Goal: Task Accomplishment & Management: Complete application form

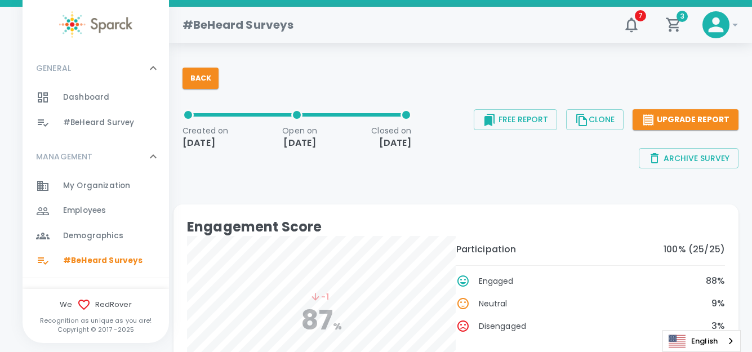
scroll to position [56, 0]
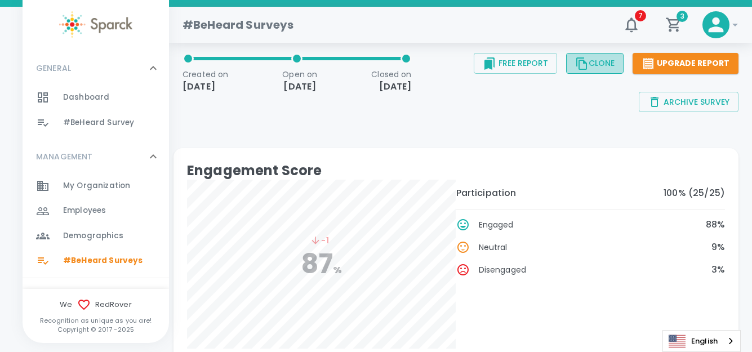
click at [601, 65] on button "Clone" at bounding box center [594, 63] width 57 height 21
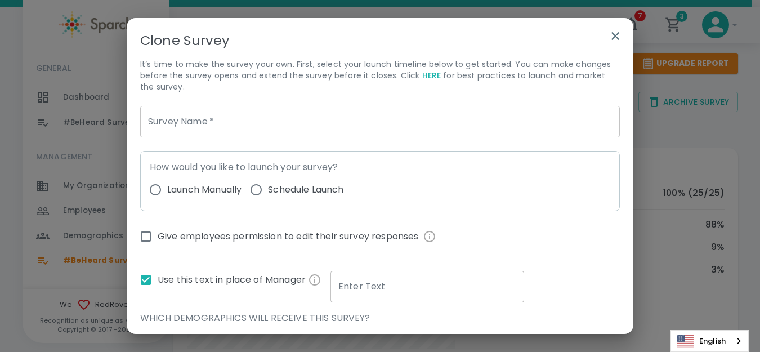
click at [613, 34] on icon "button" at bounding box center [616, 36] width 8 height 8
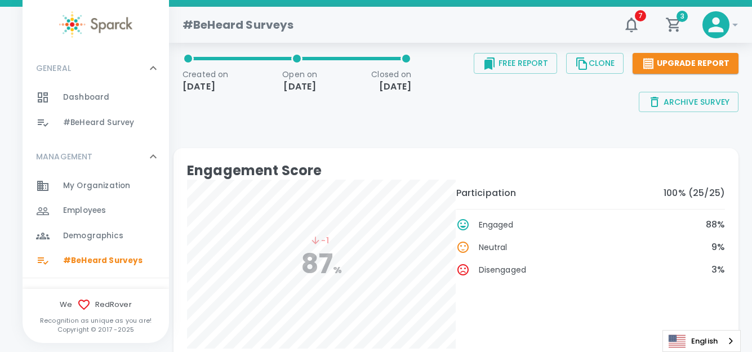
scroll to position [0, 0]
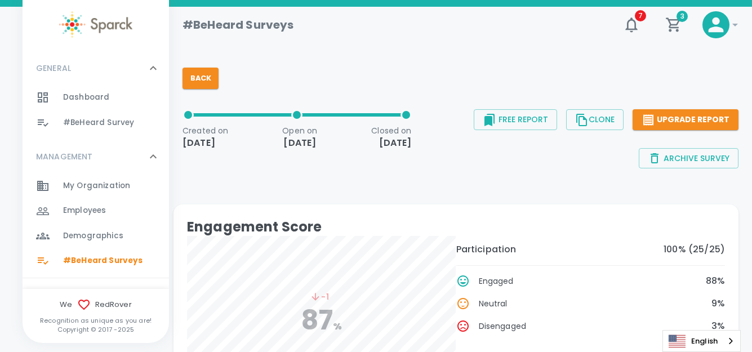
click at [96, 260] on span "#BeHeard Surveys" at bounding box center [102, 260] width 79 height 11
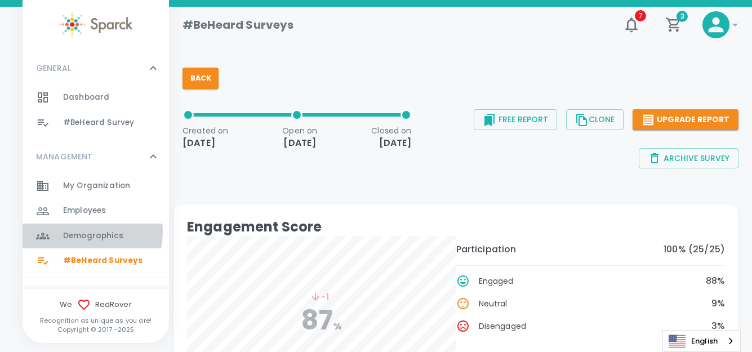
click at [85, 232] on span "Demographics" at bounding box center [93, 235] width 60 height 11
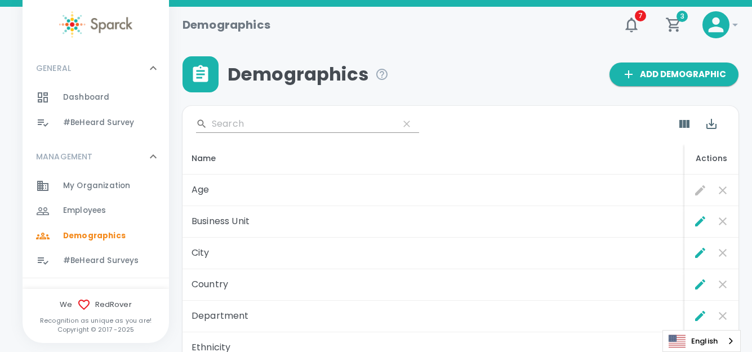
click at [85, 258] on span "#BeHeard Surveys" at bounding box center [100, 260] width 75 height 11
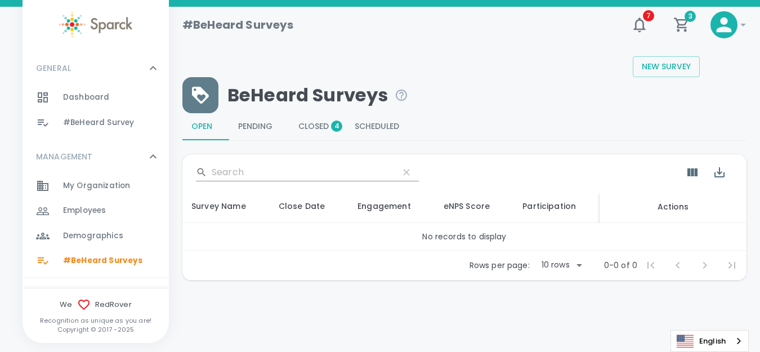
click at [315, 126] on span "Closed 4" at bounding box center [317, 127] width 38 height 10
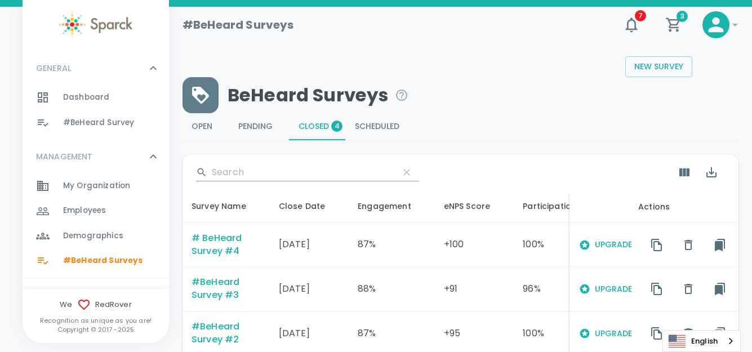
click at [215, 238] on div "# BeHeard Survey #4" at bounding box center [225, 245] width 69 height 26
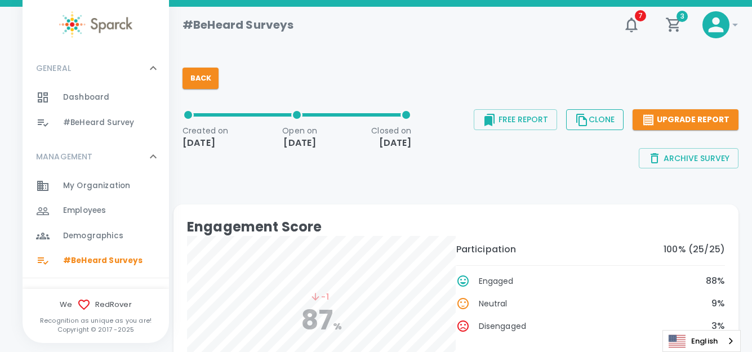
click at [604, 122] on button "Clone" at bounding box center [594, 119] width 57 height 21
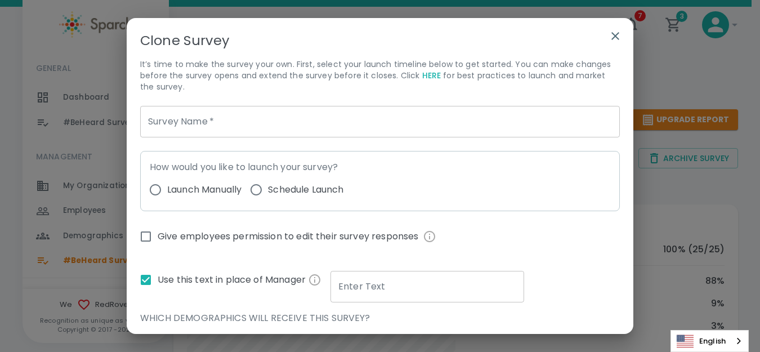
click at [258, 113] on input "Survey Name   *" at bounding box center [380, 122] width 480 height 32
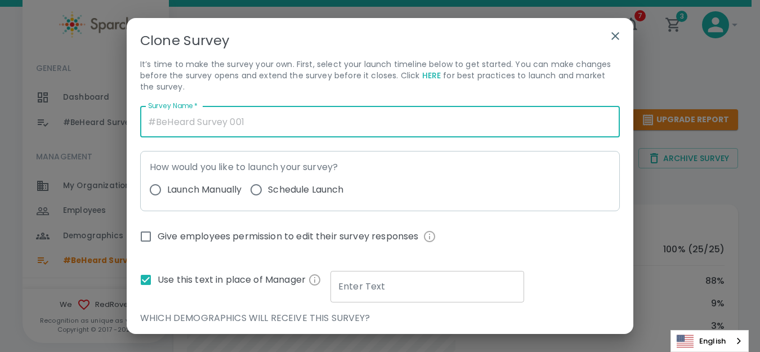
type input "@"
type input "#BeHeard Survey #5"
click at [155, 192] on input "Launch Manually" at bounding box center [156, 190] width 24 height 24
radio input "true"
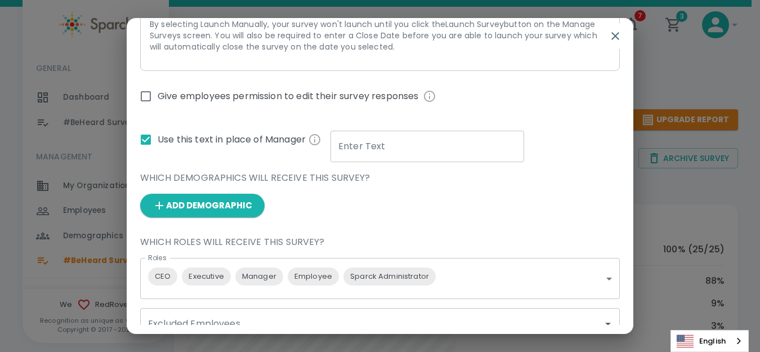
scroll to position [225, 0]
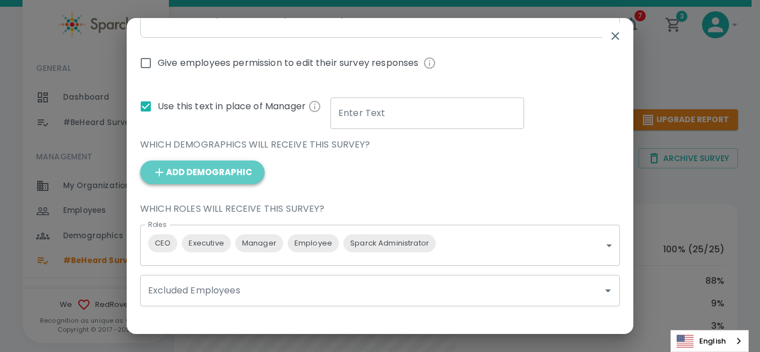
click at [222, 175] on button "Add Demographic" at bounding box center [202, 173] width 124 height 24
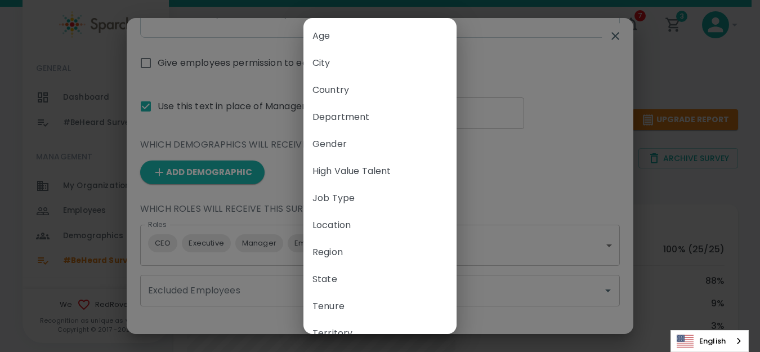
scroll to position [49, 0]
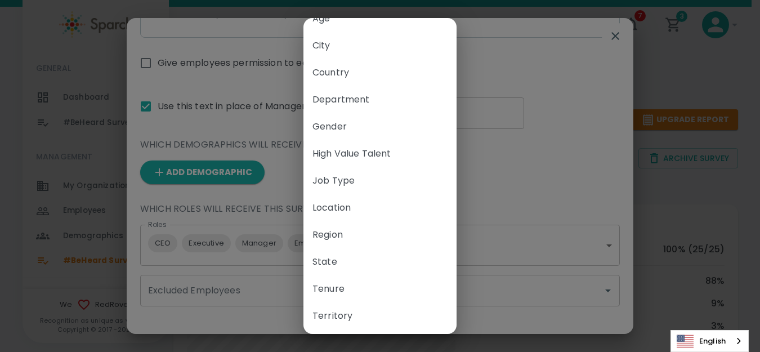
click at [487, 182] on div "Select a Demographic Age City Country Department Gender High Value Talent Job T…" at bounding box center [380, 176] width 760 height 352
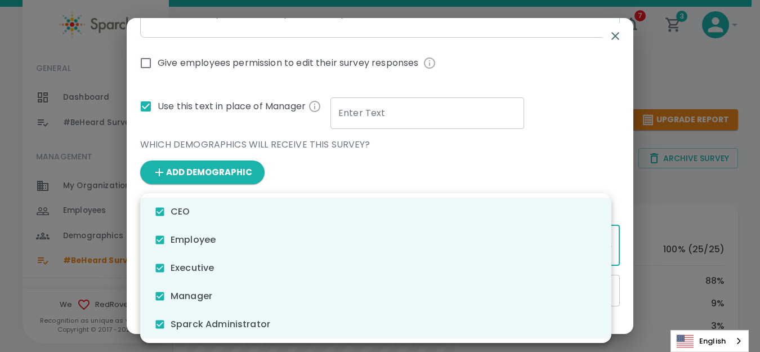
click at [595, 190] on div at bounding box center [380, 176] width 760 height 352
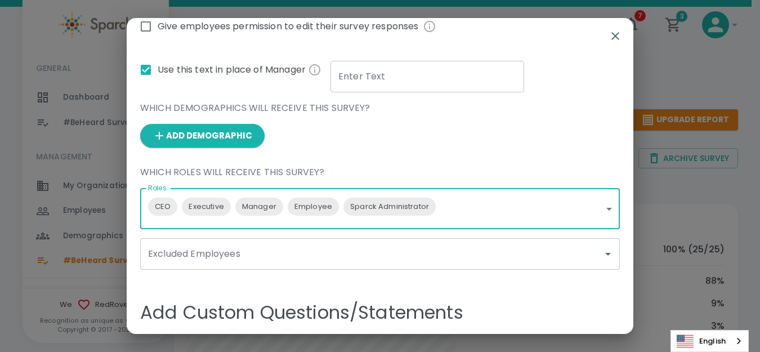
scroll to position [282, 0]
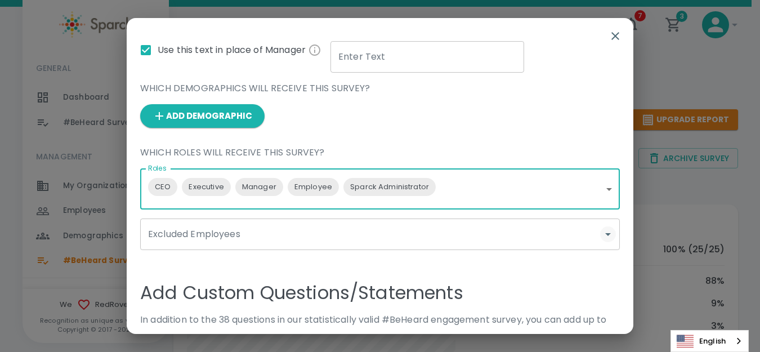
click at [601, 236] on icon "Open" at bounding box center [608, 235] width 14 height 14
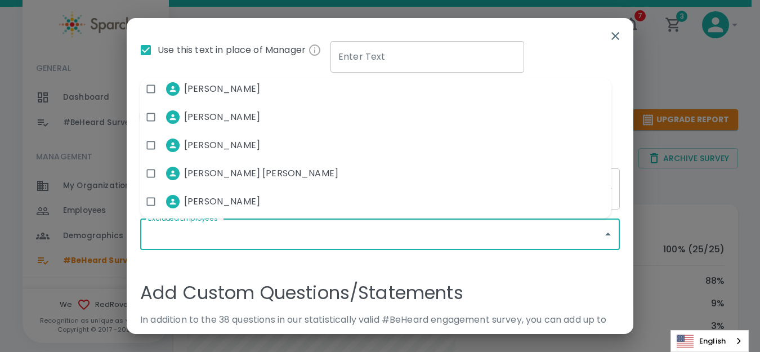
scroll to position [572, 0]
click at [150, 200] on input "checkbox" at bounding box center [150, 199] width 21 height 21
checkbox input "true"
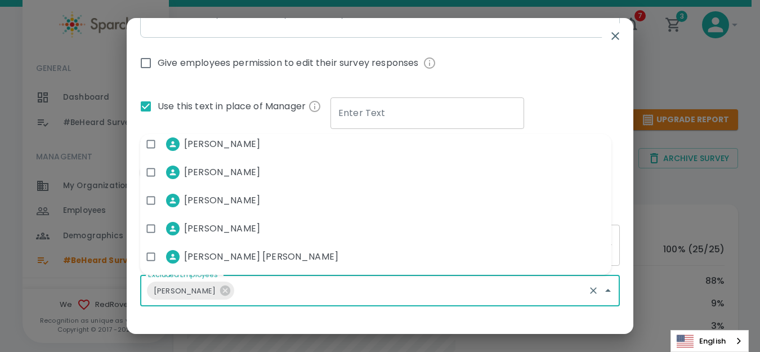
scroll to position [563, 0]
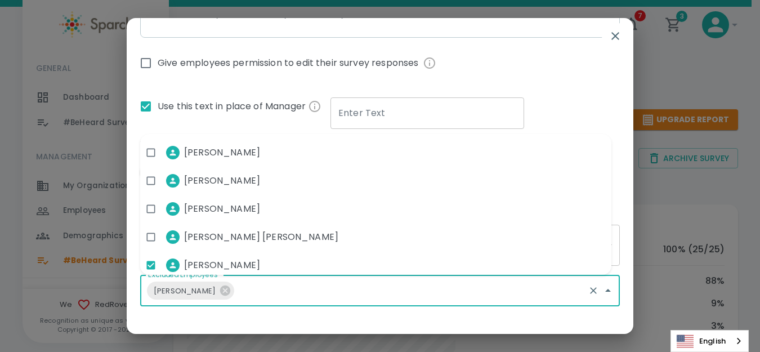
click at [616, 256] on div "Clone Survey It’s time to make the survey your own. First, select your launch t…" at bounding box center [380, 171] width 507 height 307
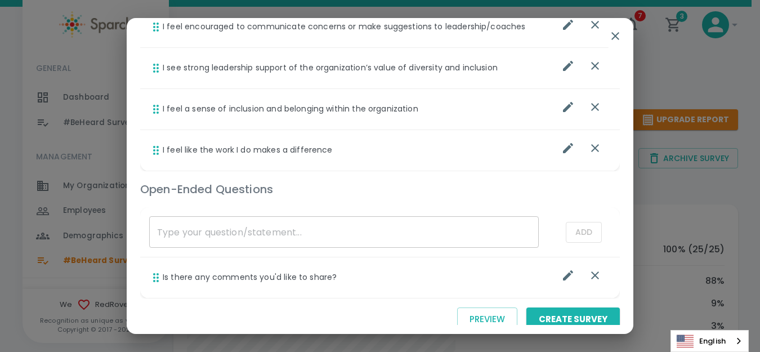
scroll to position [788, 0]
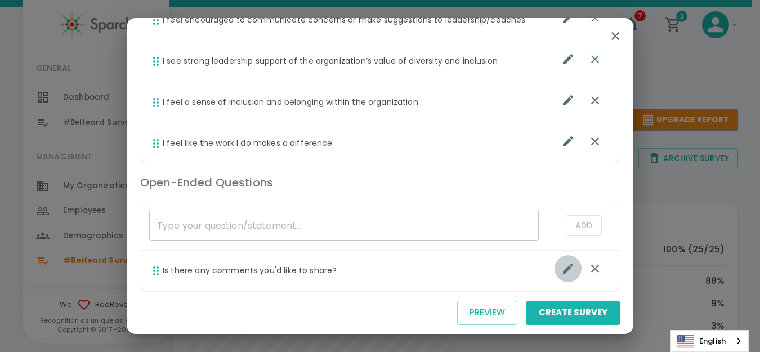
click at [562, 270] on icon "list table" at bounding box center [568, 269] width 14 height 14
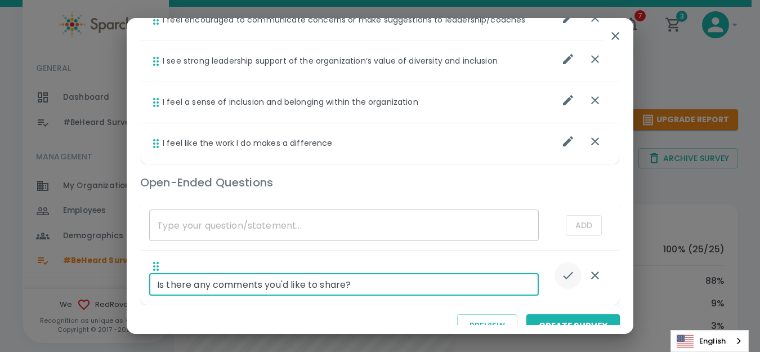
drag, startPoint x: 164, startPoint y: 282, endPoint x: 156, endPoint y: 279, distance: 8.4
click at [156, 279] on input "Is there any comments you'd like to share?" at bounding box center [344, 284] width 390 height 23
type input "Are there any comments you'd like to share?"
click at [416, 257] on td "Are there any comments you'd like to share? ​" at bounding box center [344, 278] width 408 height 55
click at [561, 279] on icon "list table" at bounding box center [568, 276] width 14 height 14
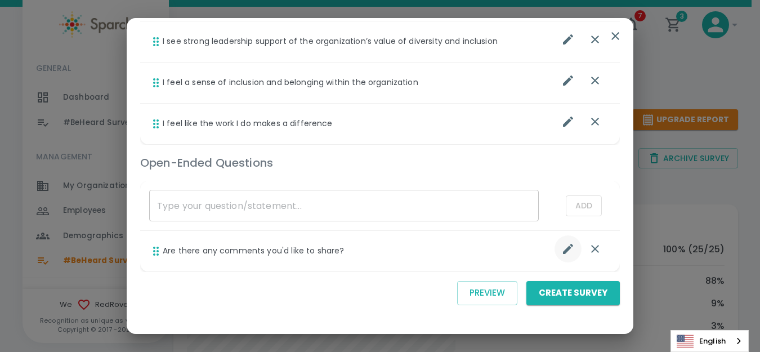
scroll to position [809, 0]
click at [469, 292] on button "Preview" at bounding box center [487, 292] width 60 height 24
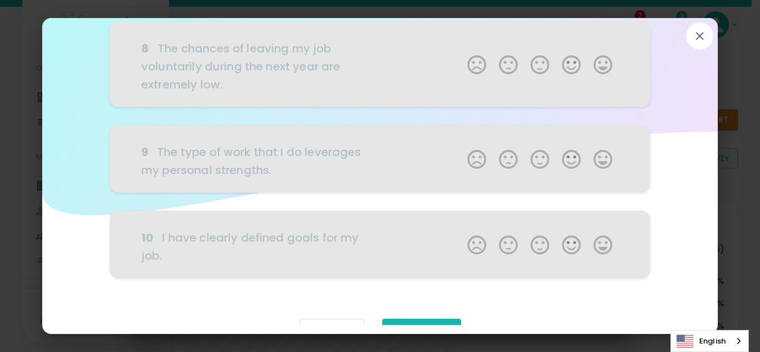
scroll to position [727, 0]
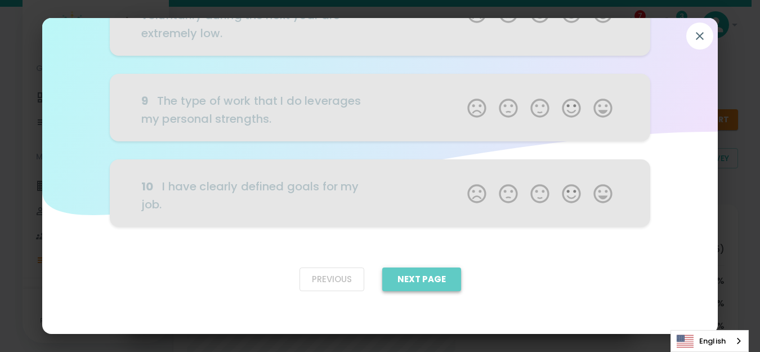
click at [409, 283] on button "Next Page" at bounding box center [421, 280] width 79 height 24
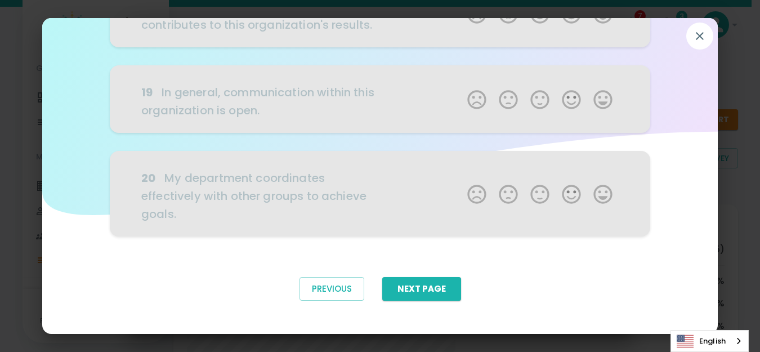
scroll to position [696, 0]
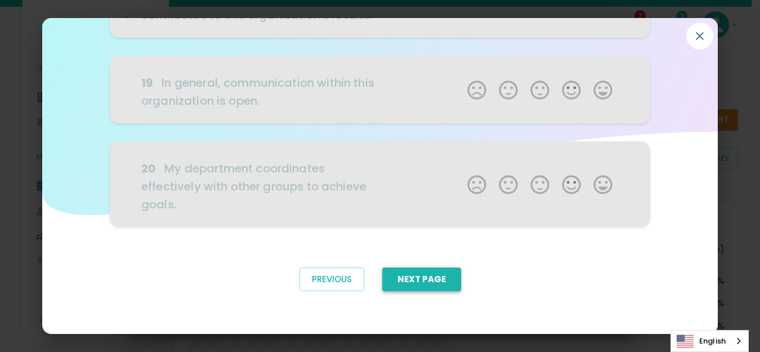
click at [414, 288] on button "Next Page" at bounding box center [421, 280] width 79 height 24
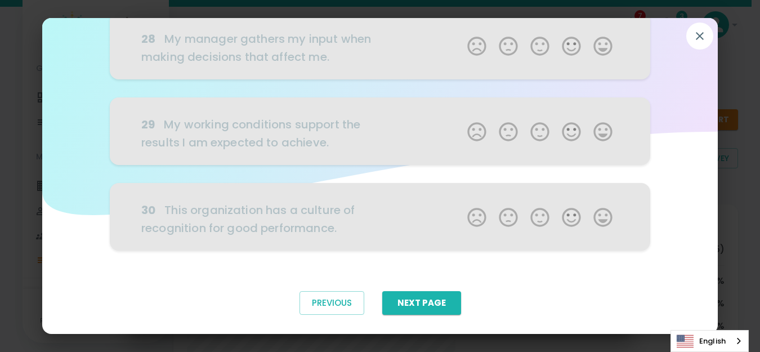
scroll to position [676, 0]
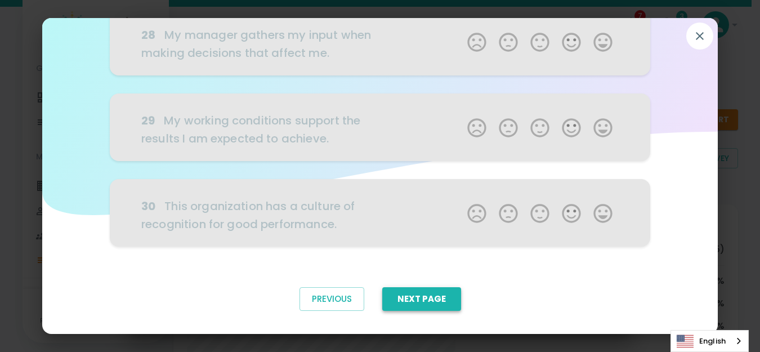
click at [396, 296] on button "Next Page" at bounding box center [421, 299] width 79 height 24
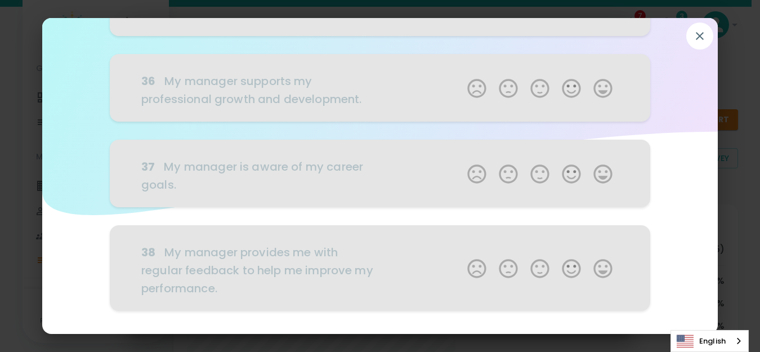
scroll to position [570, 0]
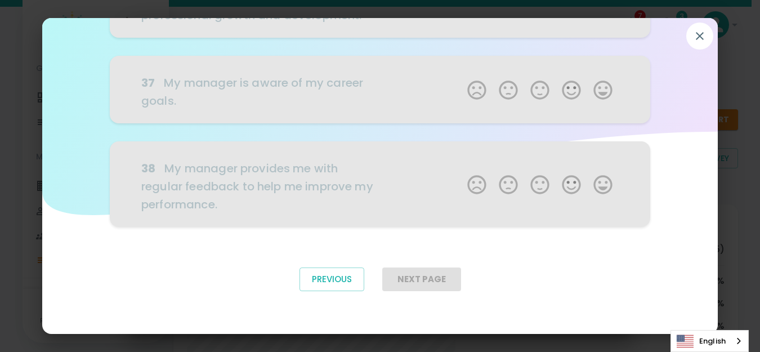
click at [405, 278] on div "Next Page" at bounding box center [421, 280] width 79 height 24
click at [342, 279] on button "Previous" at bounding box center [332, 280] width 65 height 24
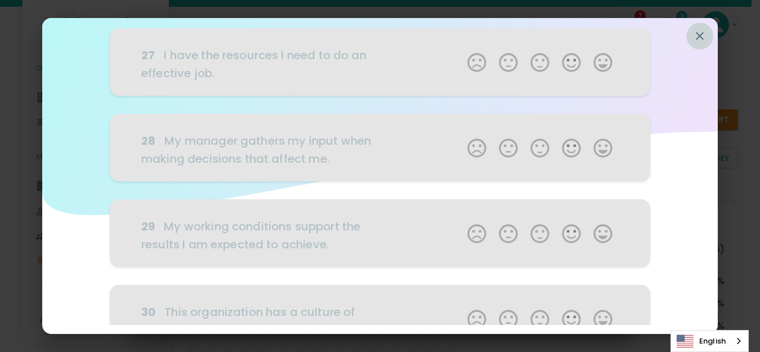
click at [691, 37] on button "button" at bounding box center [700, 36] width 27 height 27
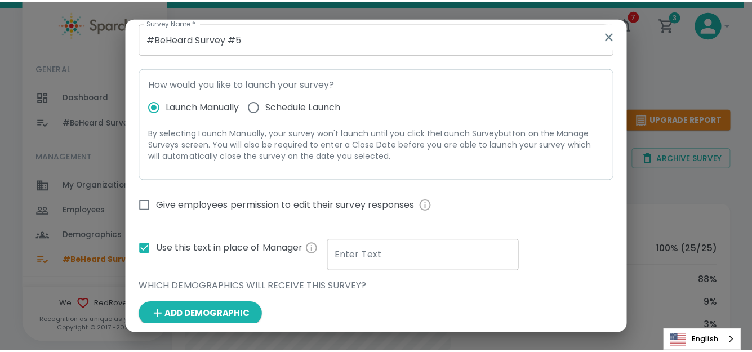
scroll to position [77, 0]
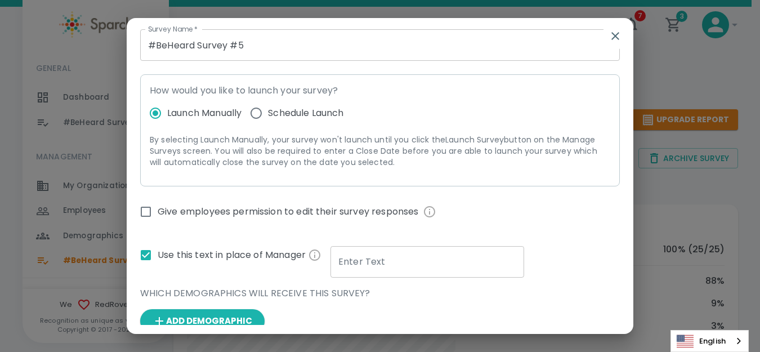
click at [612, 38] on icon "button" at bounding box center [616, 36] width 14 height 14
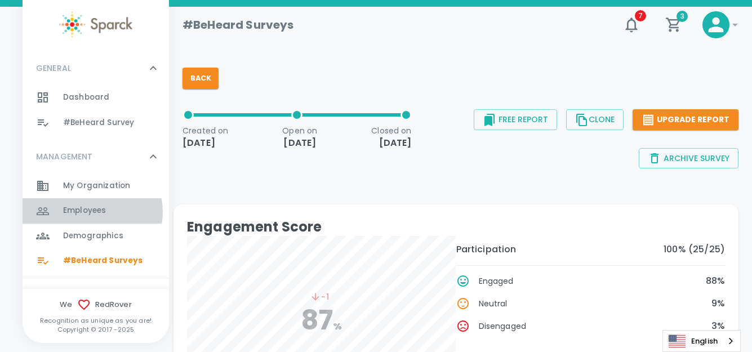
click at [91, 212] on span "Employees" at bounding box center [84, 210] width 43 height 11
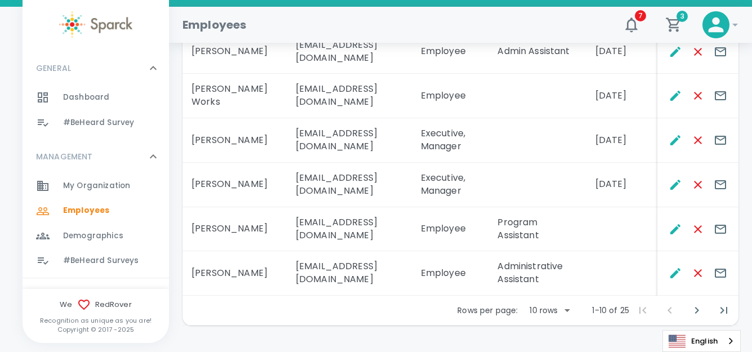
scroll to position [464, 0]
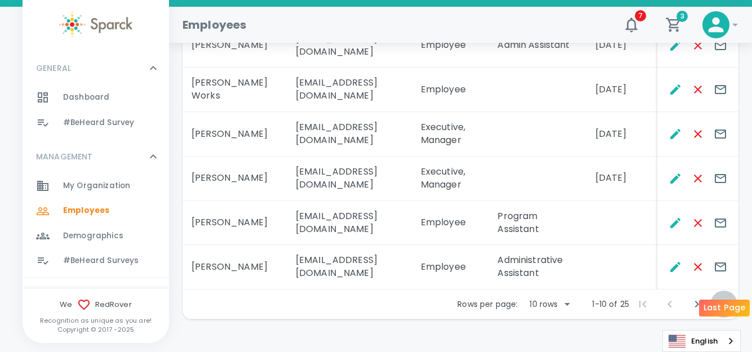
click at [719, 297] on icon "Last Page" at bounding box center [724, 304] width 14 height 14
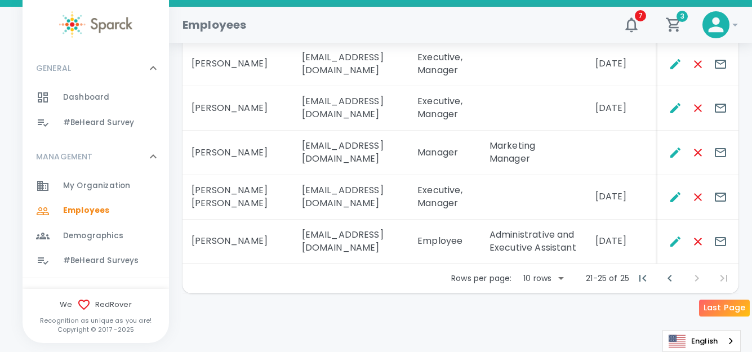
scroll to position [268, 0]
click at [696, 242] on icon "Remove Employee" at bounding box center [698, 242] width 14 height 14
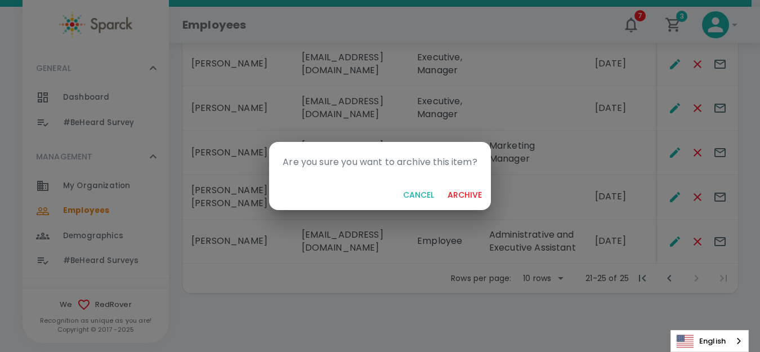
click at [459, 193] on button "archive" at bounding box center [464, 195] width 43 height 21
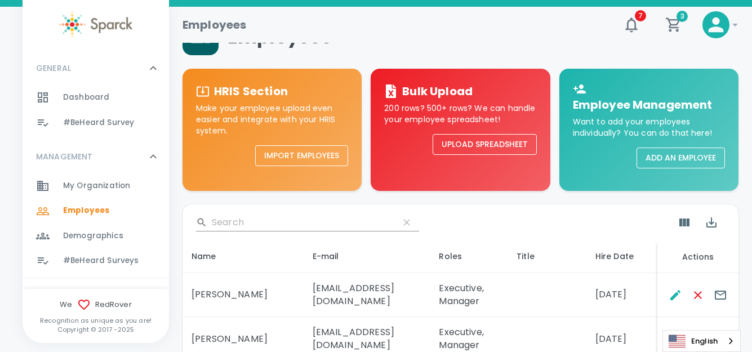
scroll to position [0, 0]
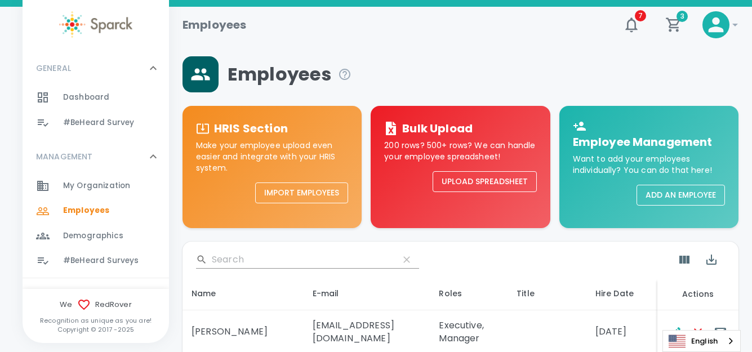
click at [203, 78] on icon at bounding box center [200, 74] width 20 height 20
click at [227, 262] on input "Search" at bounding box center [301, 260] width 178 height 18
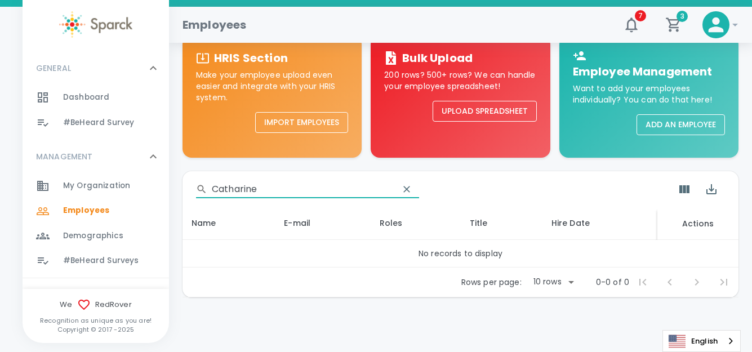
scroll to position [74, 0]
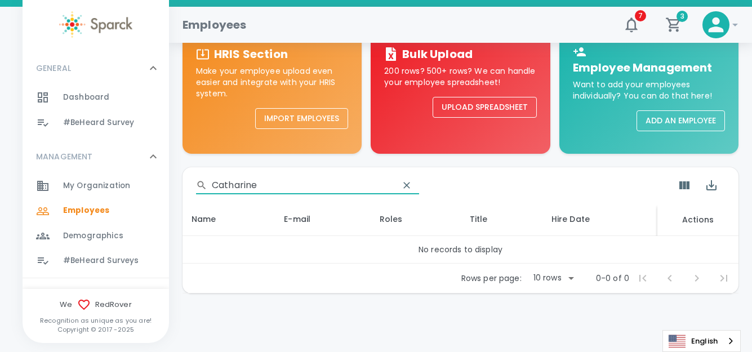
type input "Catharine"
click at [693, 218] on th "Actions" at bounding box center [697, 219] width 81 height 33
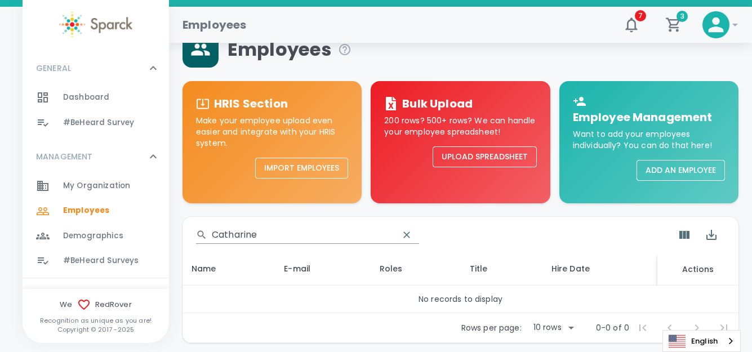
scroll to position [0, 0]
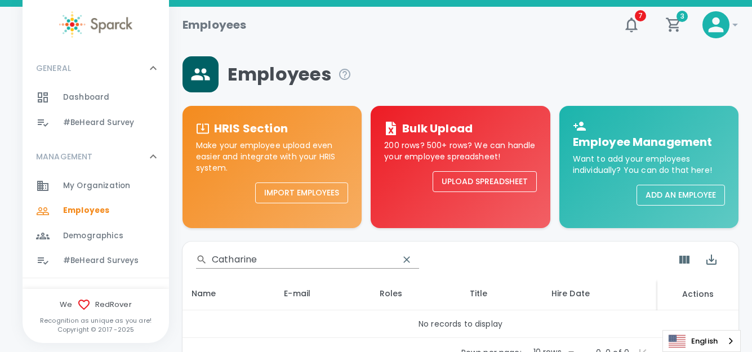
click at [82, 186] on span "My Organization" at bounding box center [96, 185] width 67 height 11
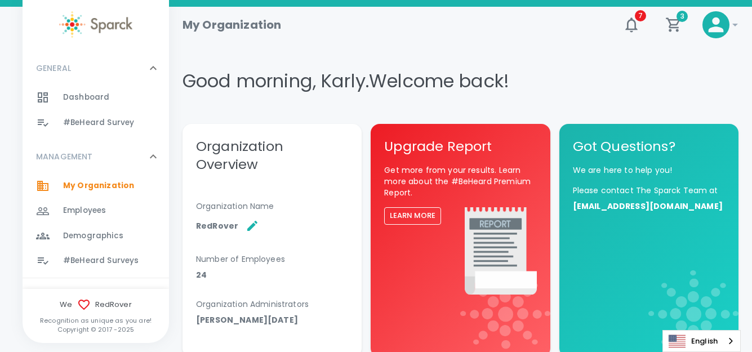
click at [91, 210] on span "Employees" at bounding box center [84, 210] width 43 height 11
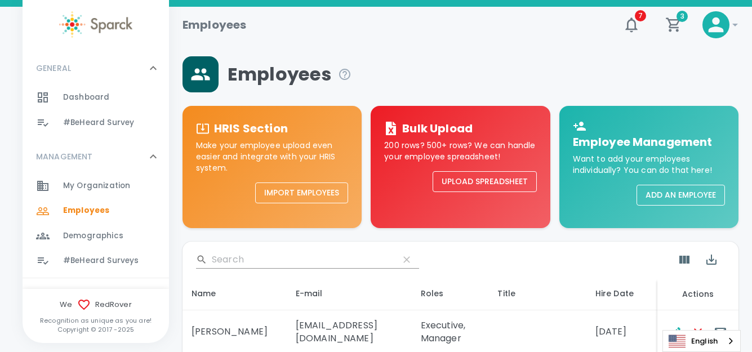
click at [673, 198] on button "Add an Employee" at bounding box center [680, 195] width 88 height 21
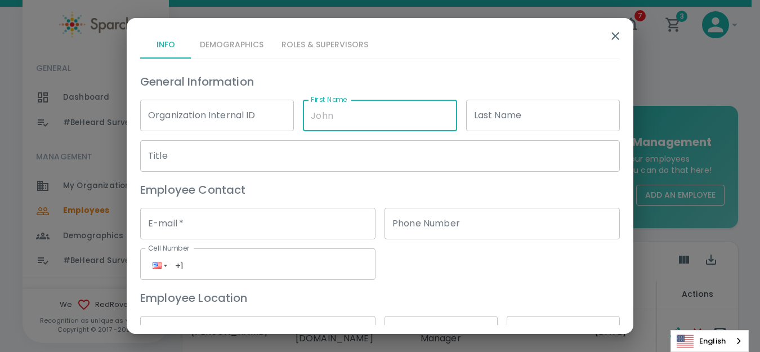
click at [338, 118] on input "First Name" at bounding box center [380, 116] width 154 height 32
type input "Catharine"
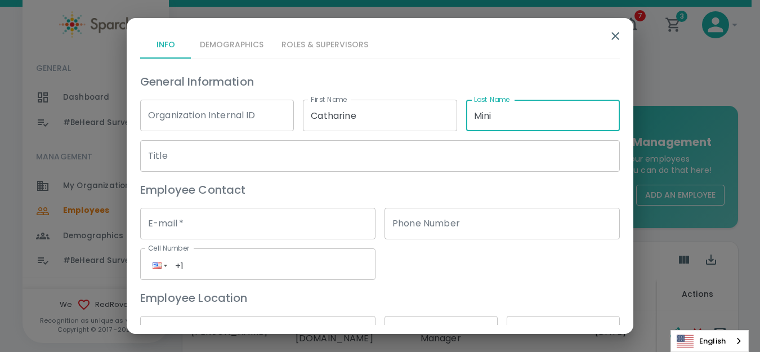
type input "Mini"
click at [296, 151] on input "Title" at bounding box center [380, 156] width 480 height 32
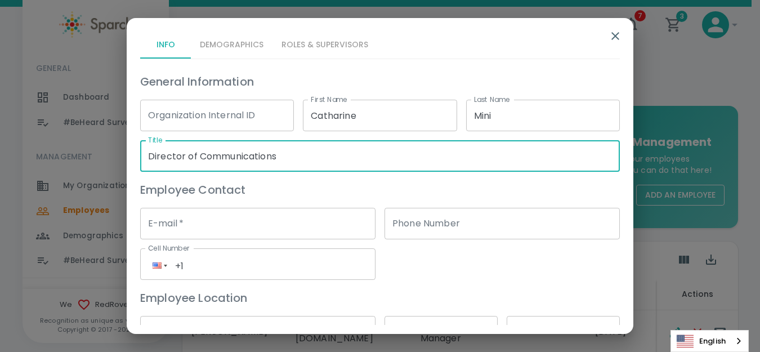
type input "Director of Communications"
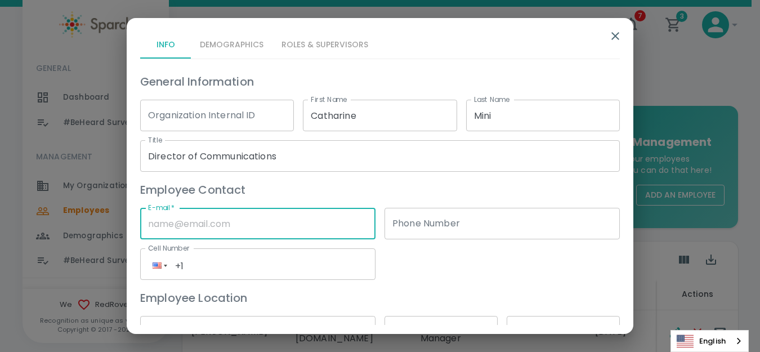
click at [269, 219] on input "E-mail   *" at bounding box center [257, 224] width 235 height 32
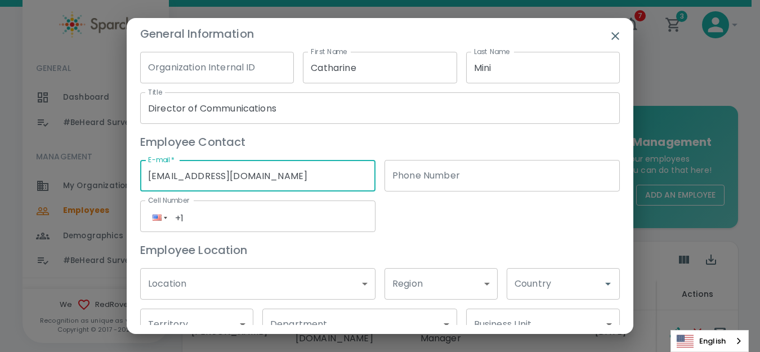
scroll to position [113, 0]
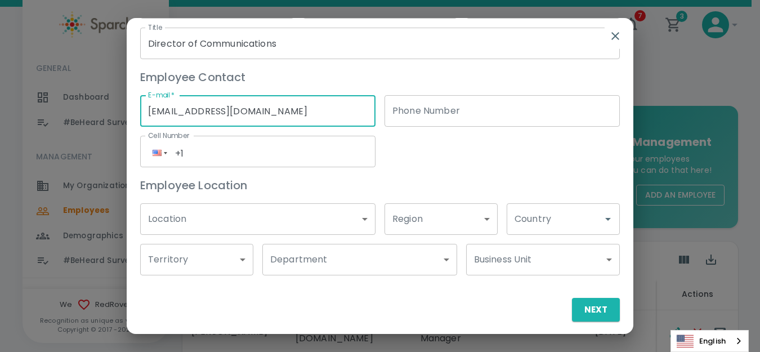
type input "[EMAIL_ADDRESS][DOMAIN_NAME]"
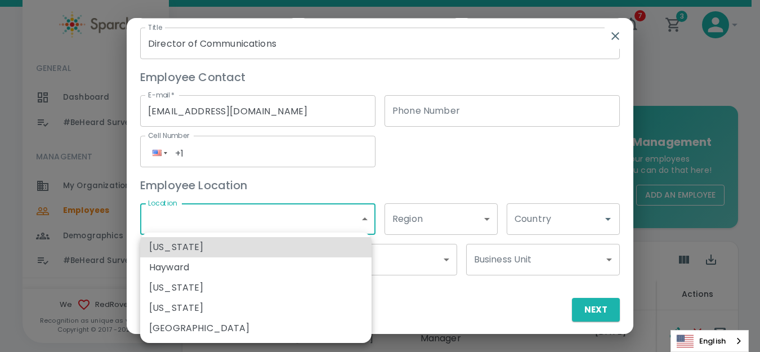
click at [247, 213] on div at bounding box center [380, 176] width 760 height 352
click at [224, 219] on div at bounding box center [380, 176] width 760 height 352
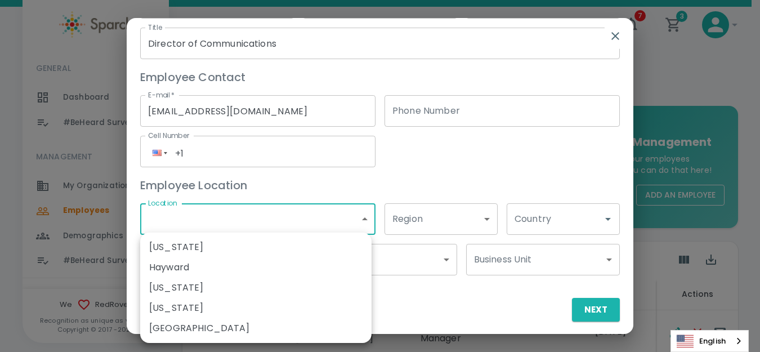
click at [336, 220] on div at bounding box center [380, 176] width 760 height 352
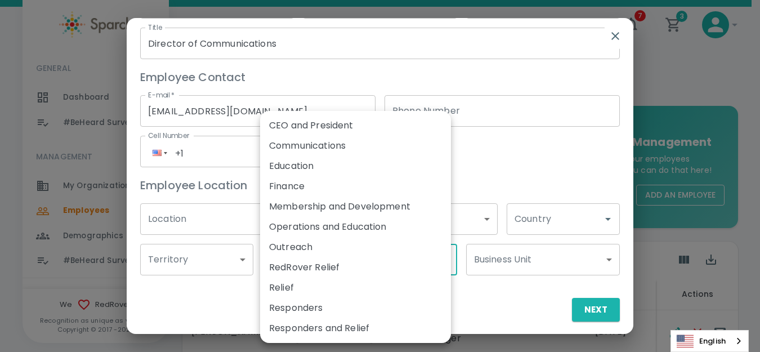
click at [339, 145] on li "Communications" at bounding box center [355, 146] width 191 height 20
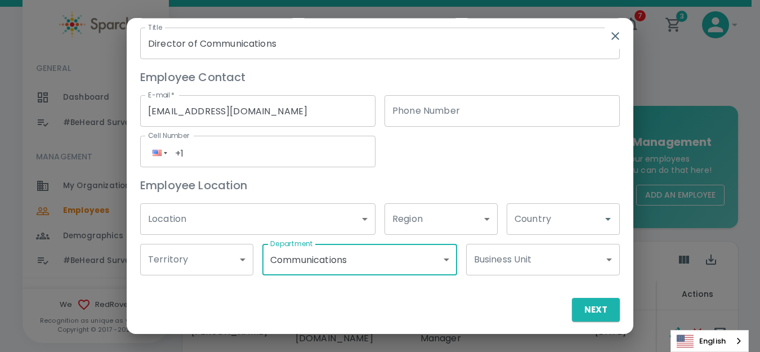
type input "86"
click at [601, 217] on icon "Open" at bounding box center [608, 219] width 14 height 14
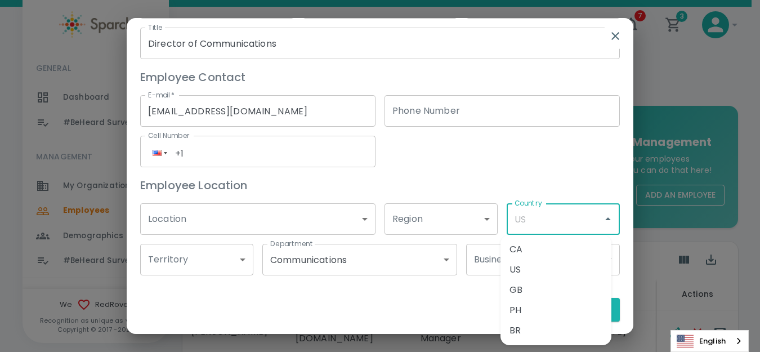
click at [522, 270] on li "US" at bounding box center [556, 270] width 111 height 20
type input "US"
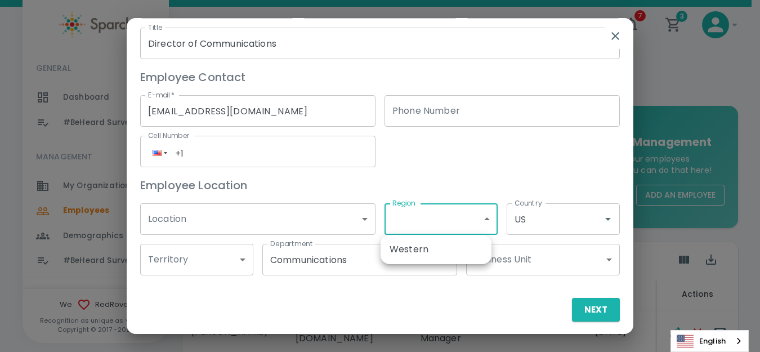
click at [417, 251] on li "Western" at bounding box center [436, 249] width 111 height 20
type input "201"
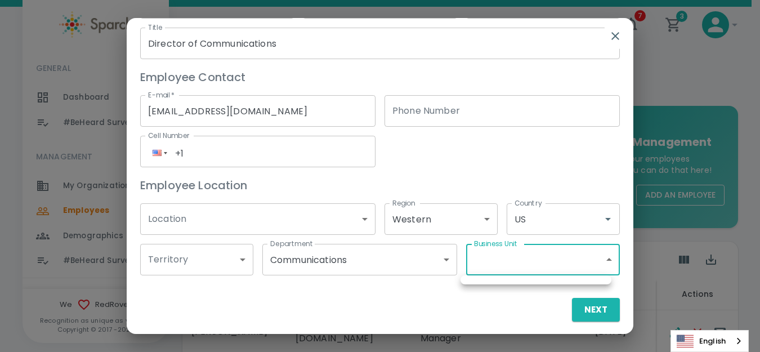
click at [243, 260] on div at bounding box center [380, 176] width 760 height 352
click at [603, 310] on button "Next" at bounding box center [596, 310] width 48 height 24
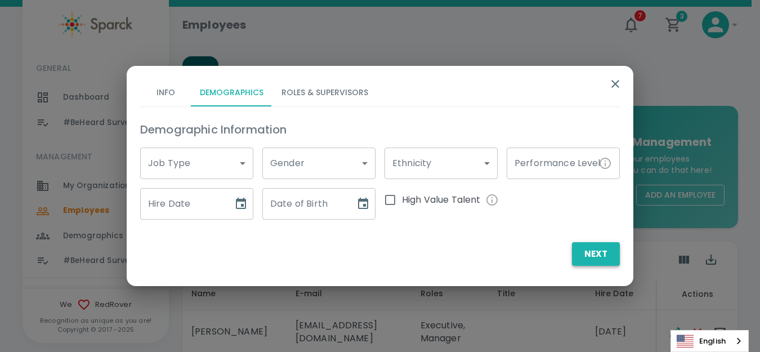
scroll to position [0, 0]
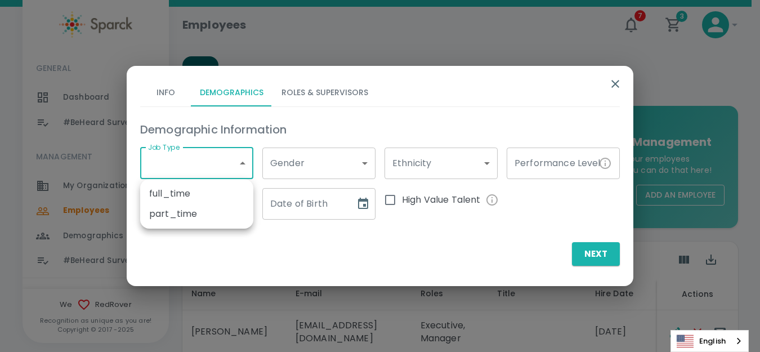
click at [180, 191] on li "full_time" at bounding box center [196, 194] width 113 height 20
type input "49"
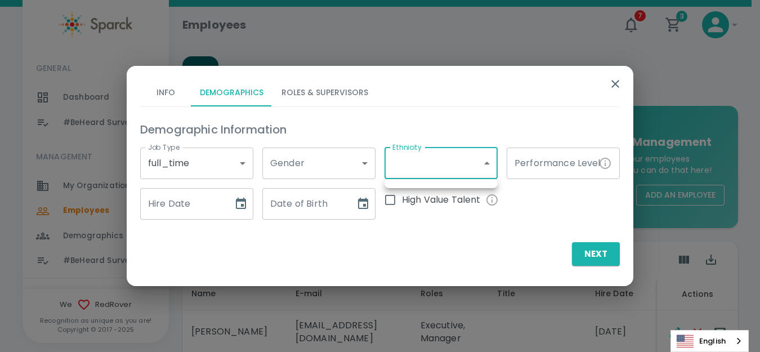
click at [604, 166] on div at bounding box center [380, 176] width 760 height 352
click at [239, 202] on icon "Choose date" at bounding box center [241, 204] width 14 height 14
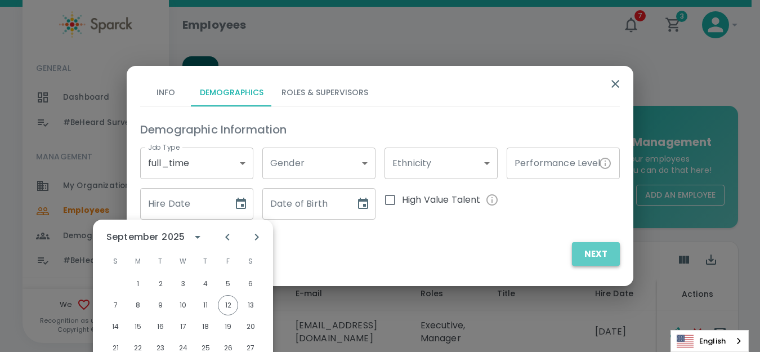
click at [585, 252] on button "Next" at bounding box center [596, 254] width 48 height 24
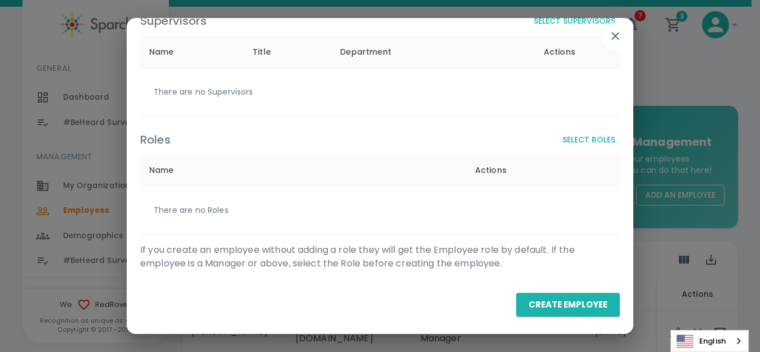
scroll to position [65, 0]
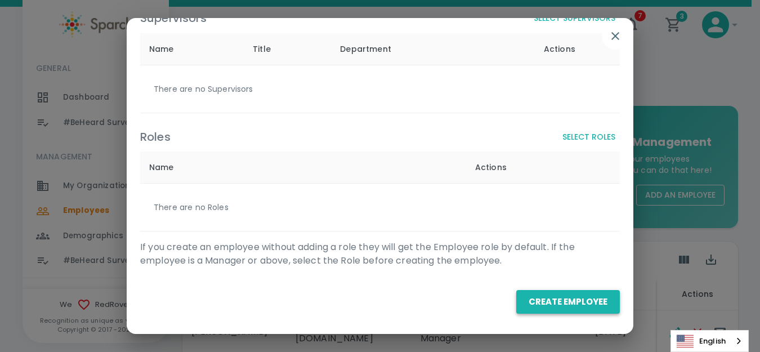
click at [556, 302] on button "Create Employee" at bounding box center [568, 302] width 104 height 24
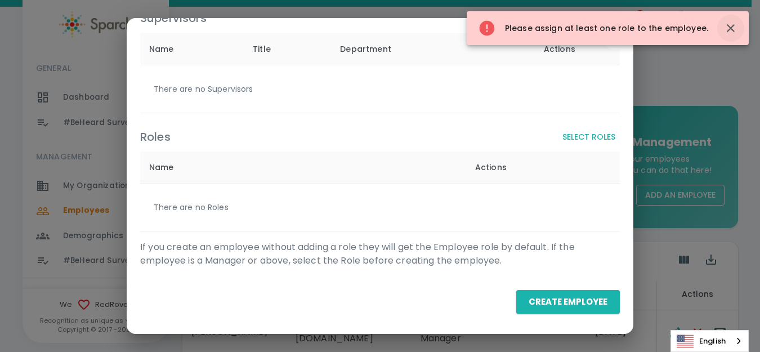
click at [735, 24] on icon "button" at bounding box center [731, 28] width 14 height 14
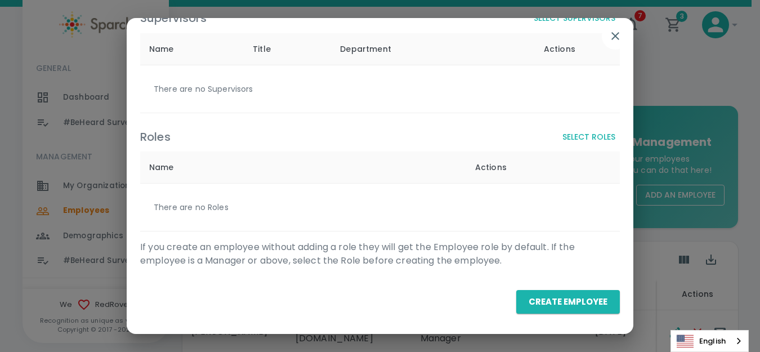
click at [577, 138] on button "Select Roles" at bounding box center [589, 137] width 62 height 21
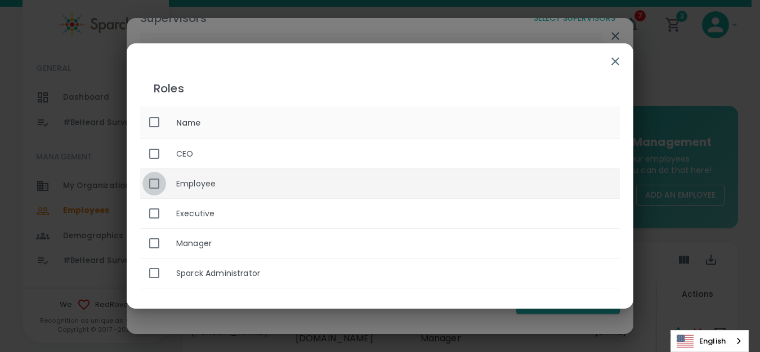
click at [158, 179] on input "enhanced table" at bounding box center [154, 184] width 24 height 24
checkbox input "true"
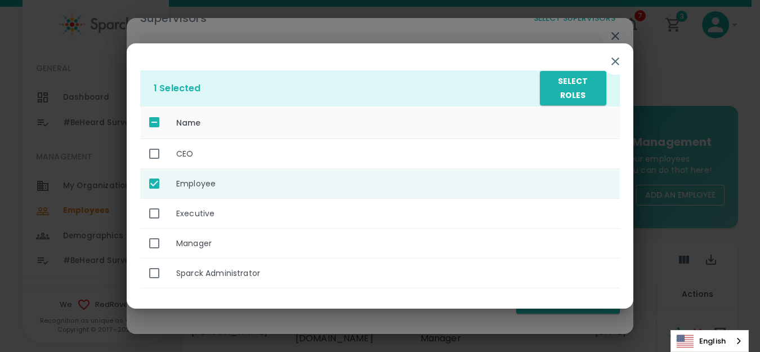
click at [618, 60] on icon "button" at bounding box center [616, 61] width 8 height 8
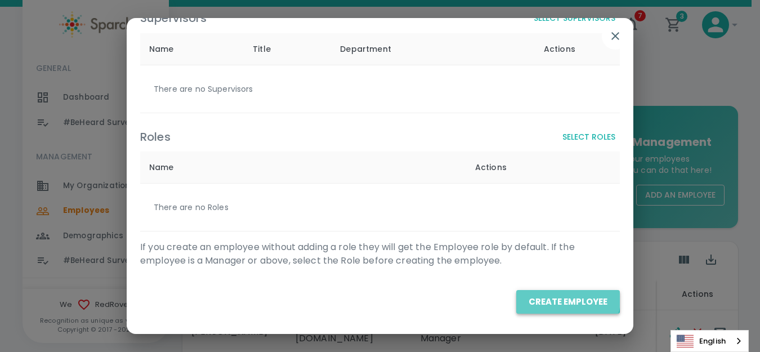
click at [552, 299] on button "Create Employee" at bounding box center [568, 302] width 104 height 24
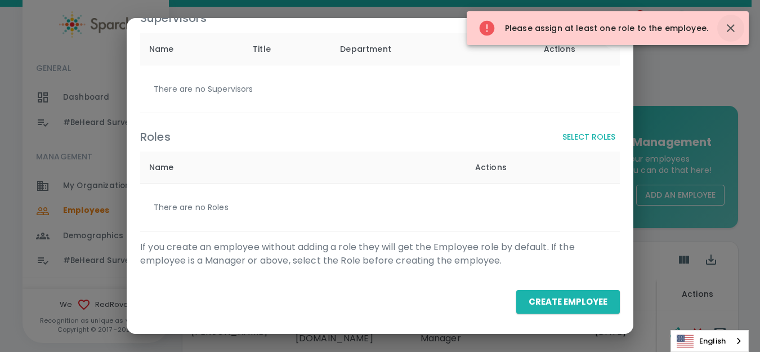
click at [729, 28] on icon "button" at bounding box center [731, 28] width 14 height 14
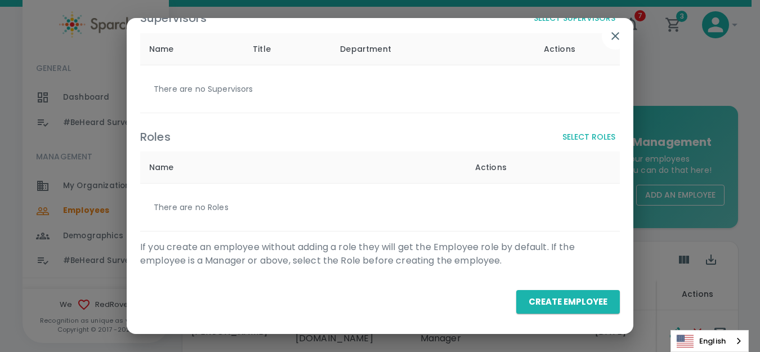
click at [602, 139] on button "Select Roles" at bounding box center [589, 137] width 62 height 21
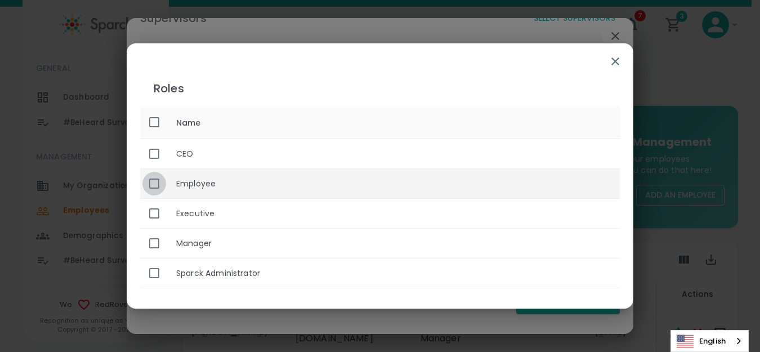
click at [154, 182] on input "enhanced table" at bounding box center [154, 184] width 24 height 24
checkbox input "true"
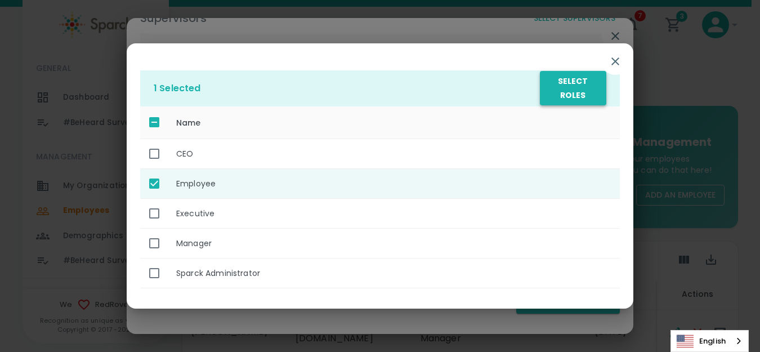
click at [577, 94] on button "Select Roles" at bounding box center [573, 88] width 66 height 34
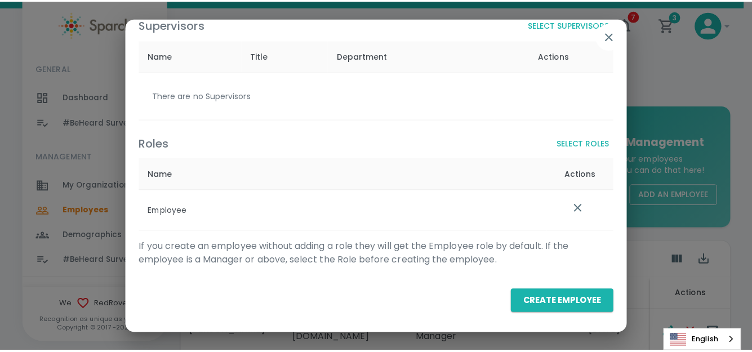
scroll to position [58, 0]
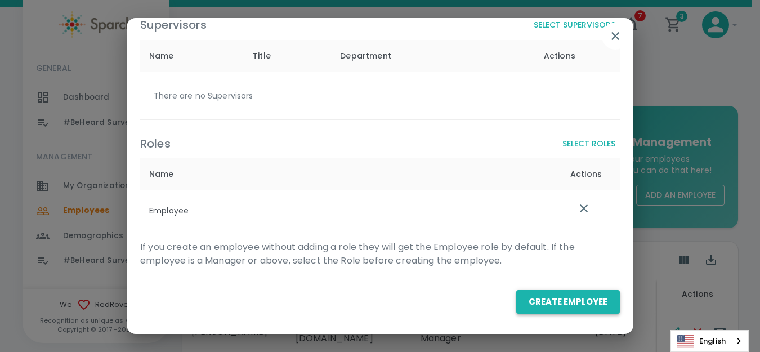
click at [543, 302] on button "Create Employee" at bounding box center [568, 302] width 104 height 24
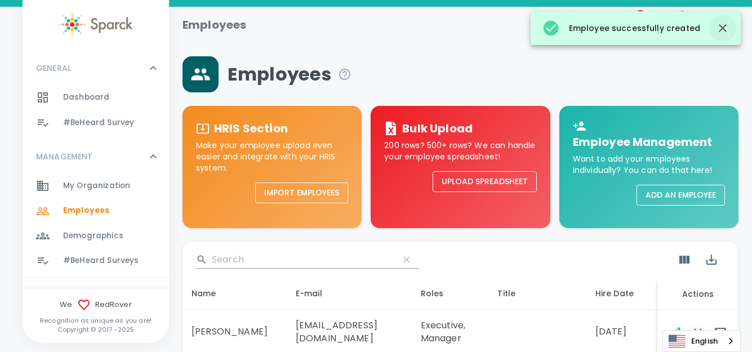
click at [722, 27] on icon "button" at bounding box center [723, 28] width 8 height 8
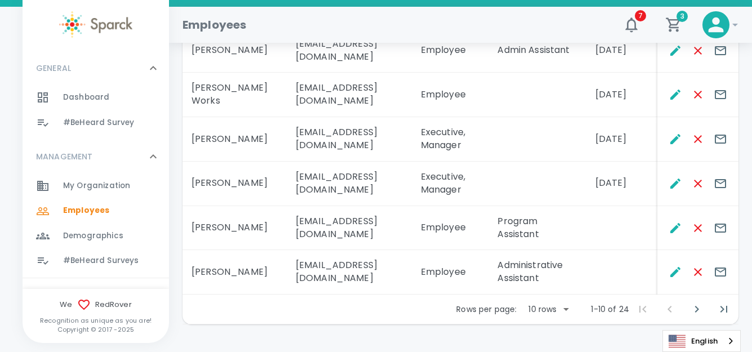
scroll to position [464, 0]
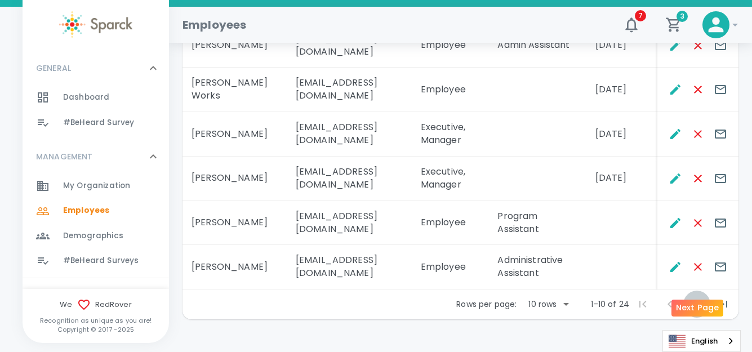
click at [697, 301] on icon "Next Page" at bounding box center [697, 304] width 4 height 7
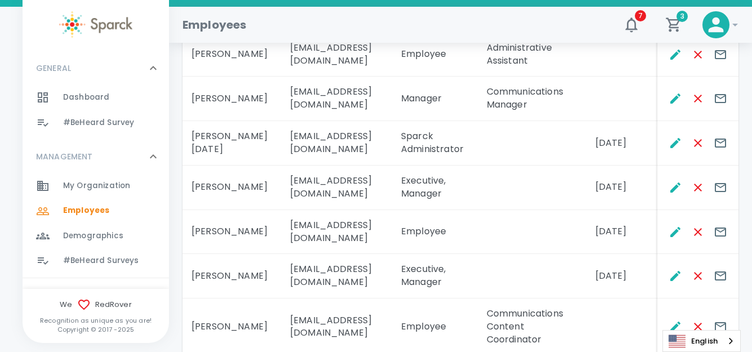
scroll to position [0, 0]
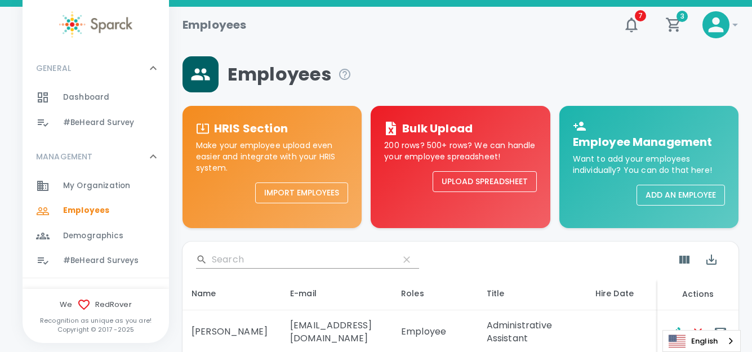
click at [646, 155] on p "Want to add your employees individually? You can do that here!" at bounding box center [649, 164] width 152 height 23
click at [665, 198] on button "Add an Employee" at bounding box center [680, 195] width 88 height 21
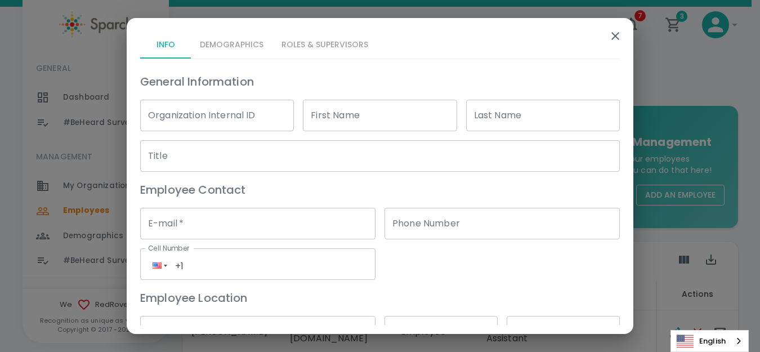
click at [337, 46] on div "Info Demographics Roles & Supervisors" at bounding box center [380, 45] width 480 height 27
click at [246, 41] on div "Info Demographics Roles & Supervisors" at bounding box center [380, 45] width 480 height 27
click at [616, 33] on icon "button" at bounding box center [616, 36] width 14 height 14
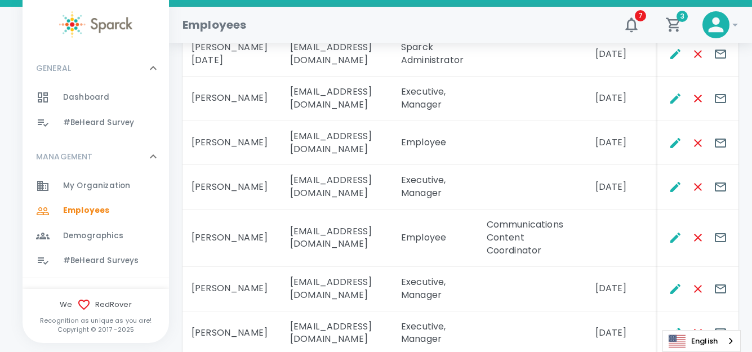
scroll to position [503, 0]
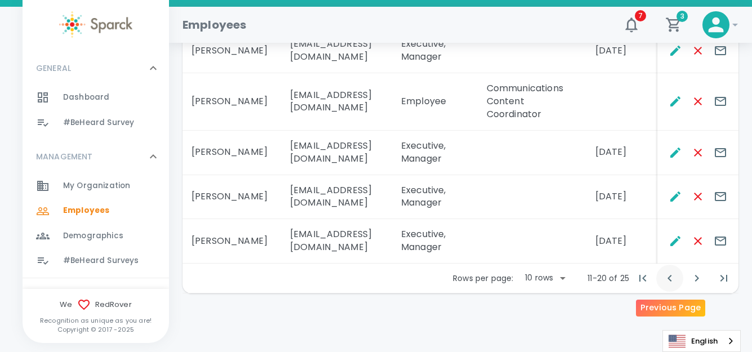
click at [669, 279] on icon "Previous Page" at bounding box center [669, 278] width 4 height 7
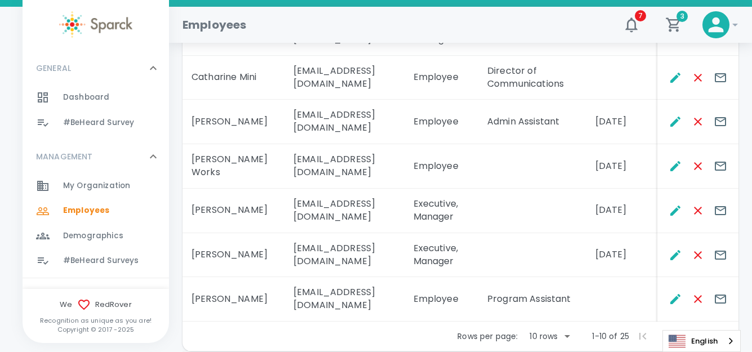
scroll to position [452, 0]
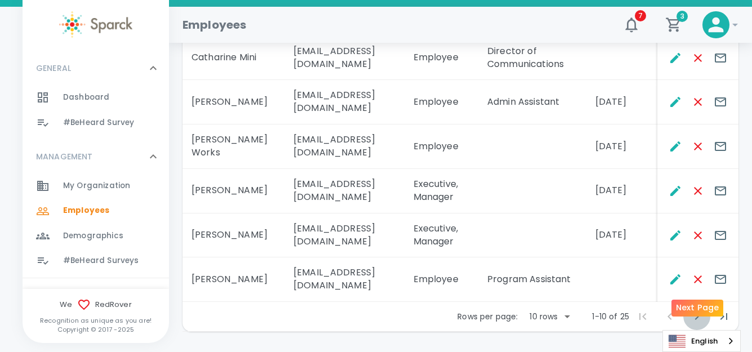
click at [696, 313] on icon "Next Page" at bounding box center [697, 316] width 4 height 7
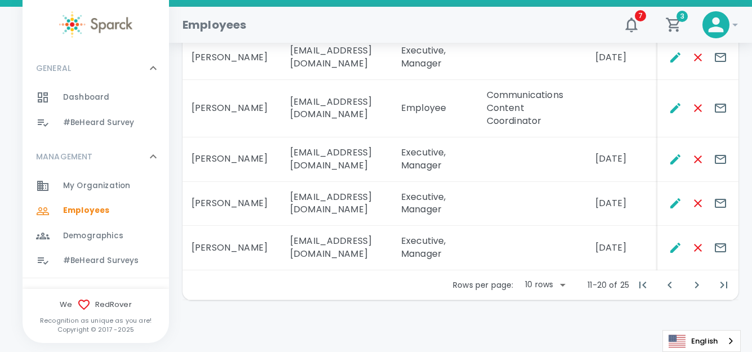
scroll to position [503, 0]
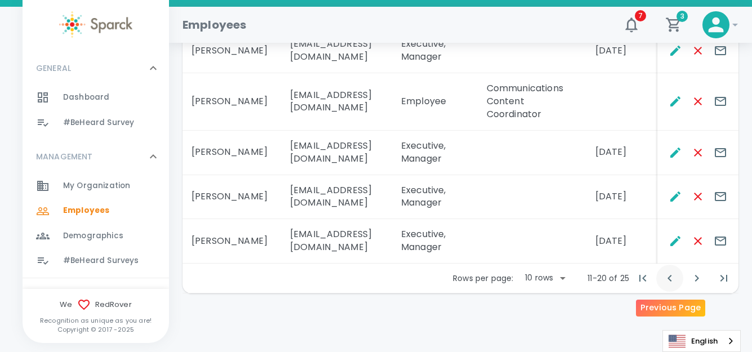
click at [668, 279] on icon "Previous Page" at bounding box center [669, 278] width 4 height 7
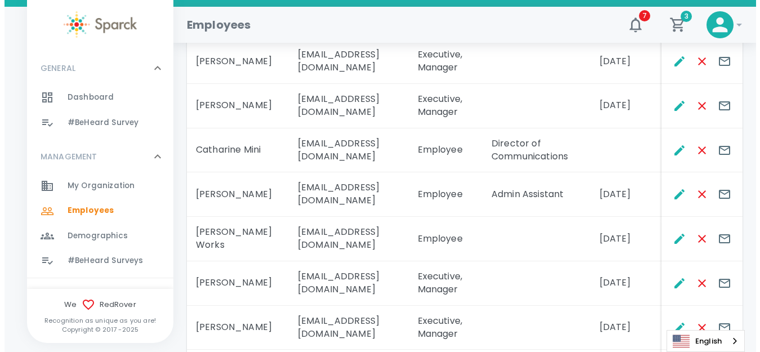
scroll to position [339, 0]
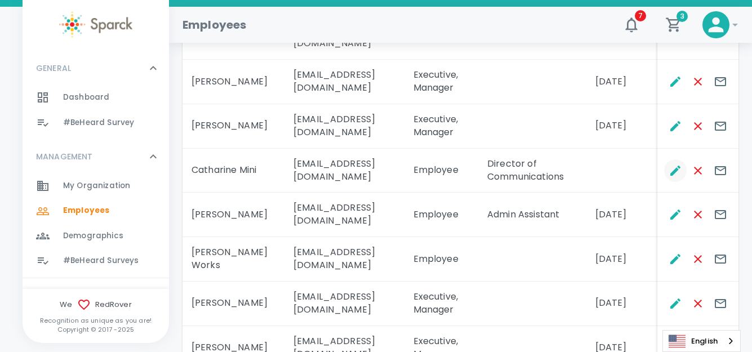
click at [674, 170] on icon "Edit" at bounding box center [675, 171] width 14 height 14
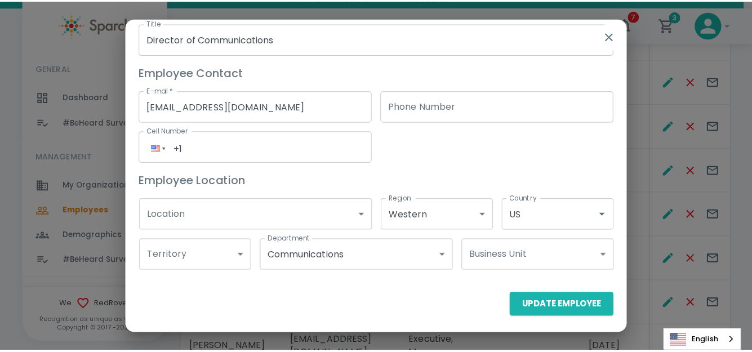
scroll to position [121, 0]
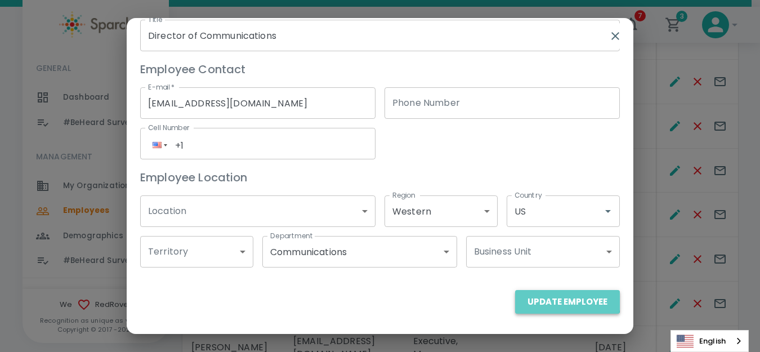
click at [550, 301] on button "Update Employee" at bounding box center [567, 302] width 105 height 24
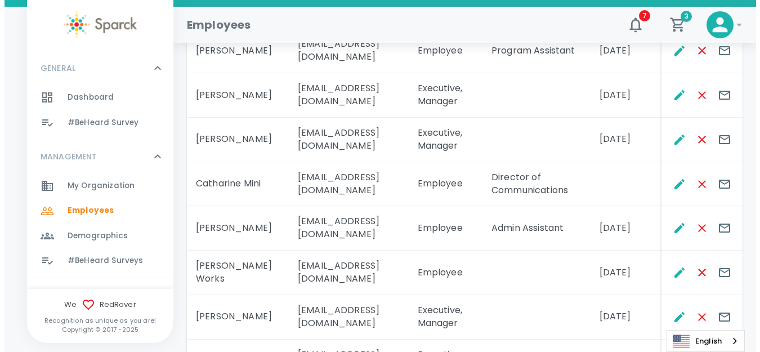
scroll to position [339, 0]
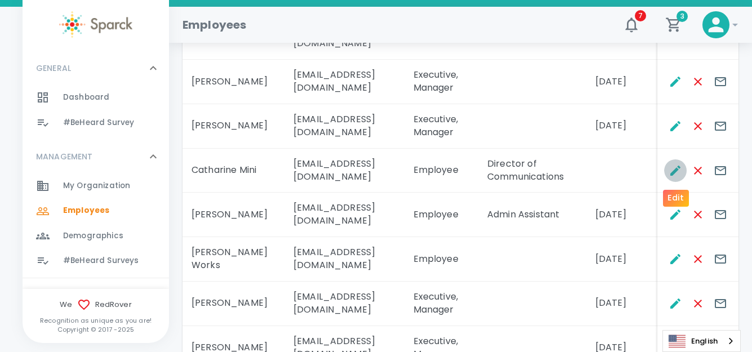
click at [677, 167] on icon "Edit" at bounding box center [675, 171] width 14 height 14
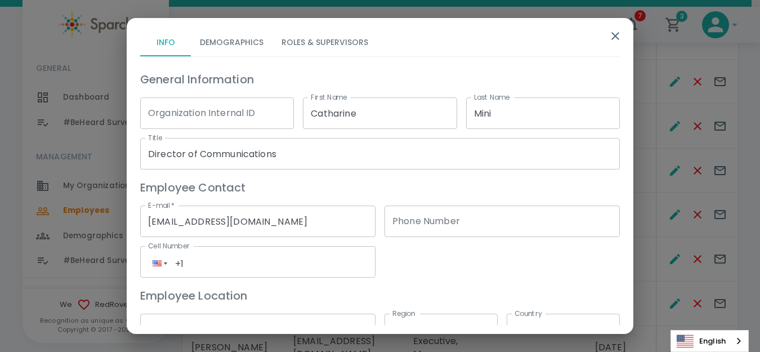
scroll to position [0, 0]
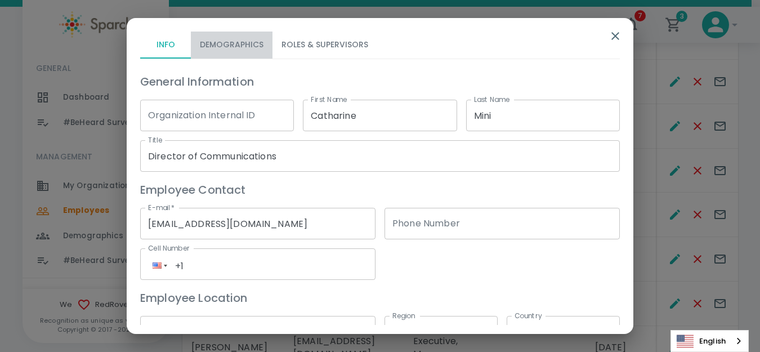
click at [219, 37] on button "Demographics" at bounding box center [232, 45] width 82 height 27
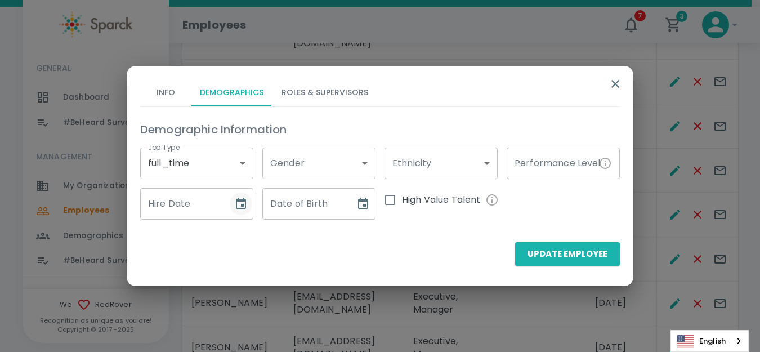
click at [245, 203] on icon "Choose date" at bounding box center [241, 203] width 10 height 11
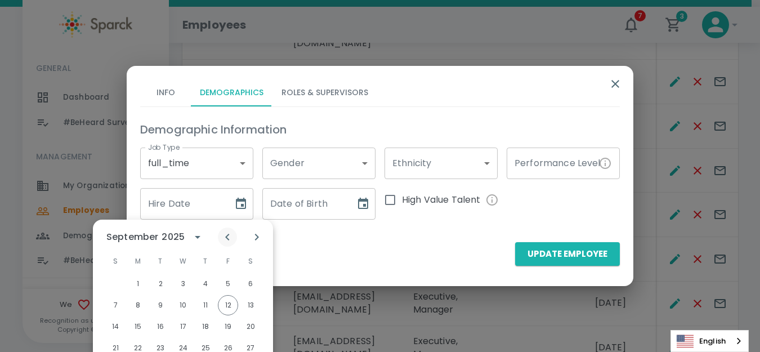
click at [232, 239] on icon "Previous month" at bounding box center [228, 237] width 14 height 14
click at [229, 237] on icon "Previous month" at bounding box center [228, 237] width 14 height 14
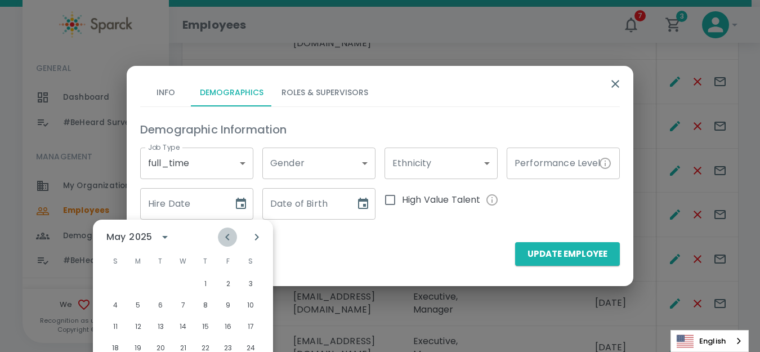
click at [229, 237] on icon "Previous month" at bounding box center [228, 237] width 14 height 14
click at [141, 304] on button "3" at bounding box center [138, 305] width 20 height 20
type input "[DATE]"
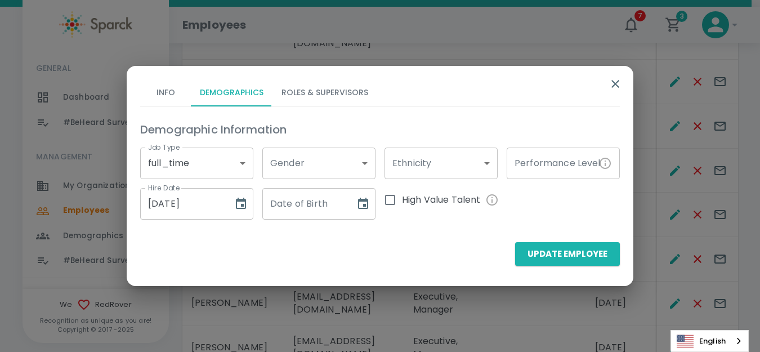
click at [297, 89] on button "Roles & Supervisors" at bounding box center [325, 92] width 105 height 27
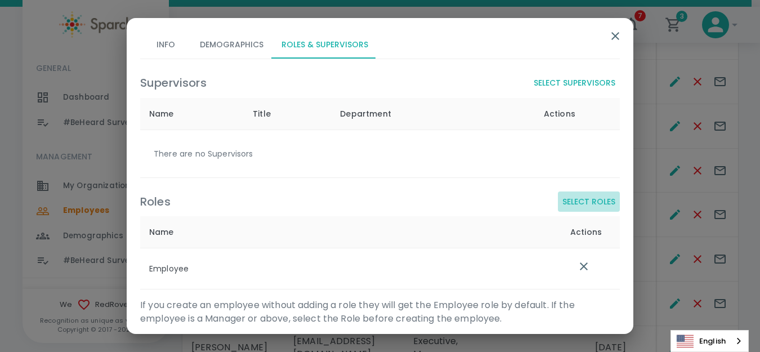
click at [580, 202] on button "Select Roles" at bounding box center [589, 201] width 62 height 21
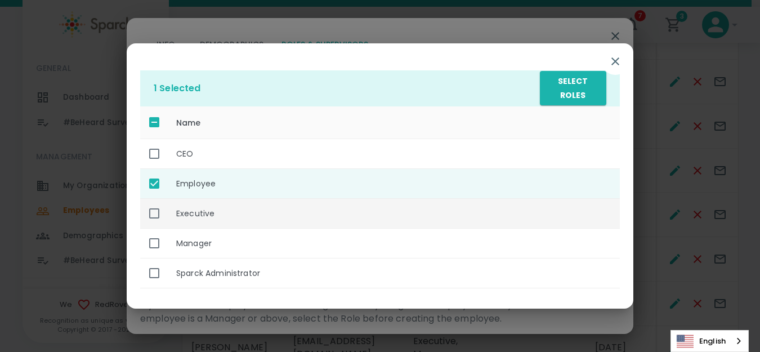
click at [217, 213] on th "Executive" at bounding box center [393, 214] width 453 height 30
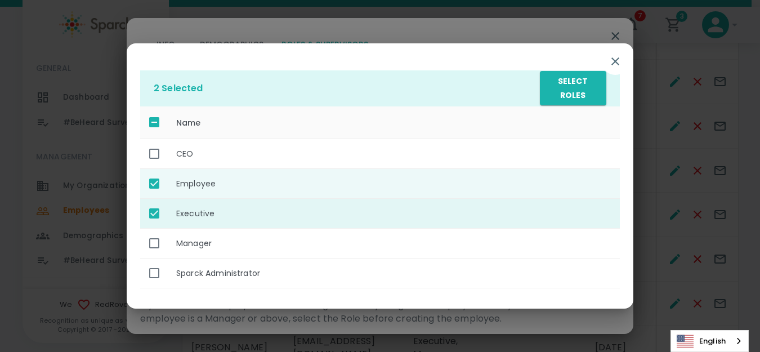
click at [217, 213] on th "Executive" at bounding box center [393, 214] width 453 height 30
checkbox input "false"
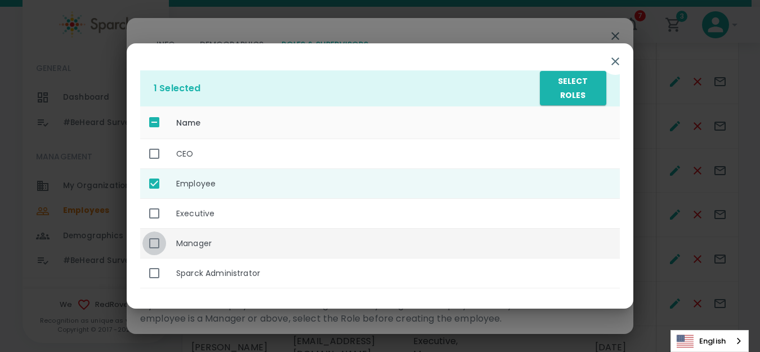
click at [151, 247] on input "enhanced table" at bounding box center [154, 243] width 24 height 24
checkbox input "true"
click at [590, 89] on button "Select Roles" at bounding box center [573, 88] width 66 height 34
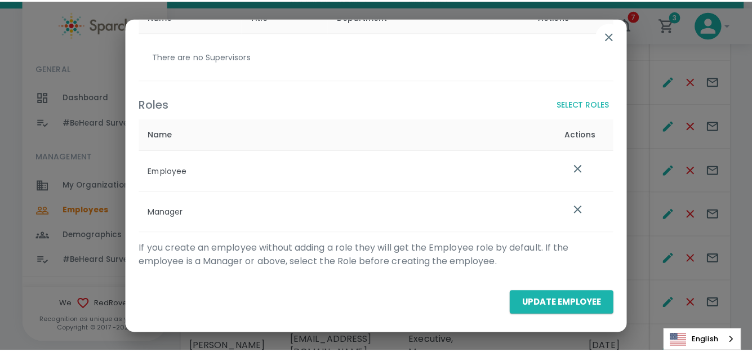
scroll to position [99, 0]
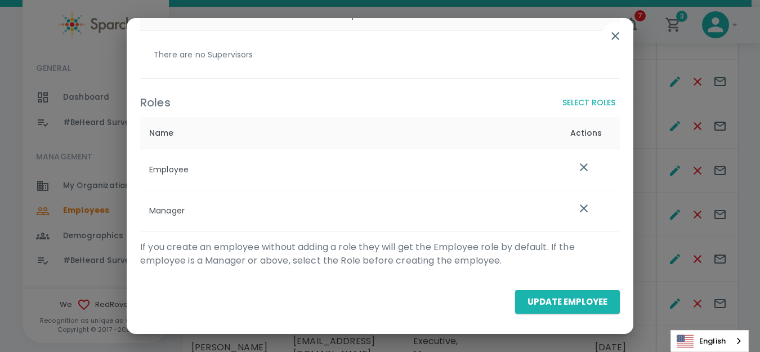
click at [562, 305] on button "Update Employee" at bounding box center [567, 302] width 105 height 24
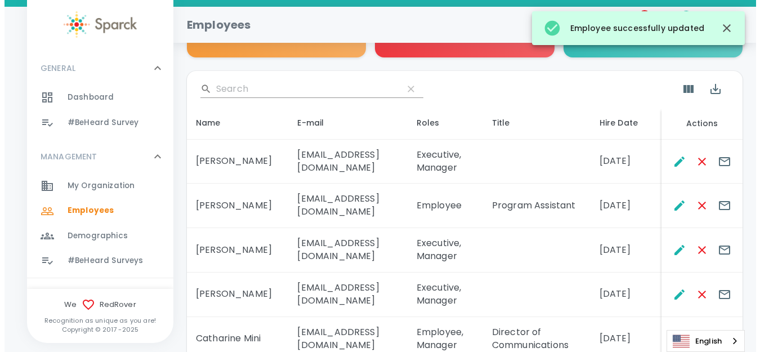
scroll to position [170, 0]
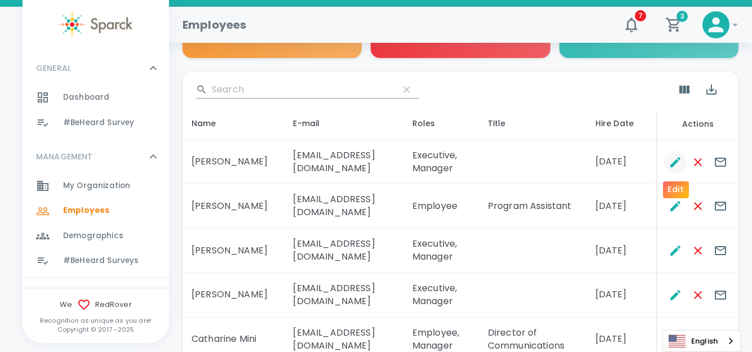
click at [675, 159] on icon "Edit" at bounding box center [675, 162] width 14 height 14
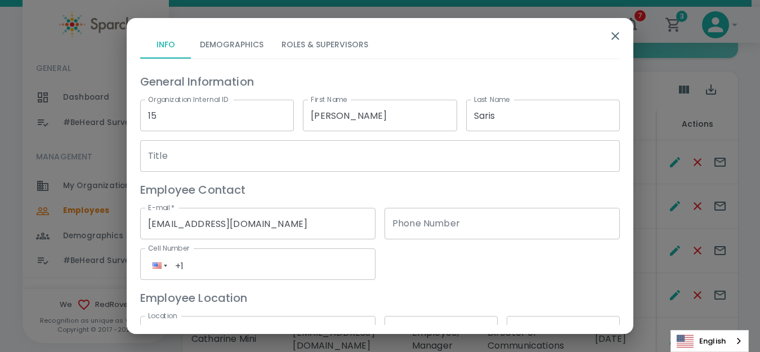
click at [297, 42] on button "Roles & Supervisors" at bounding box center [325, 45] width 105 height 27
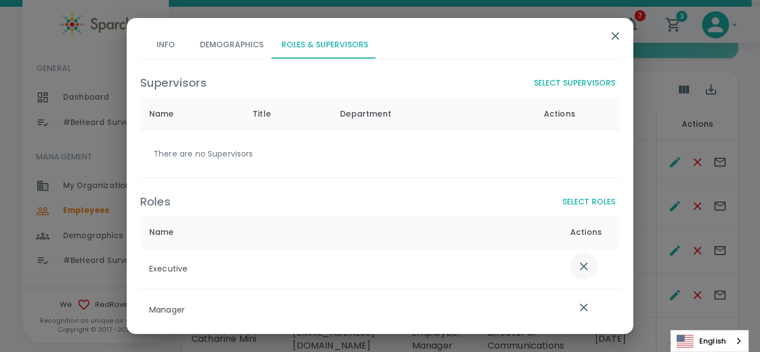
click at [580, 264] on icon "list table" at bounding box center [584, 266] width 8 height 8
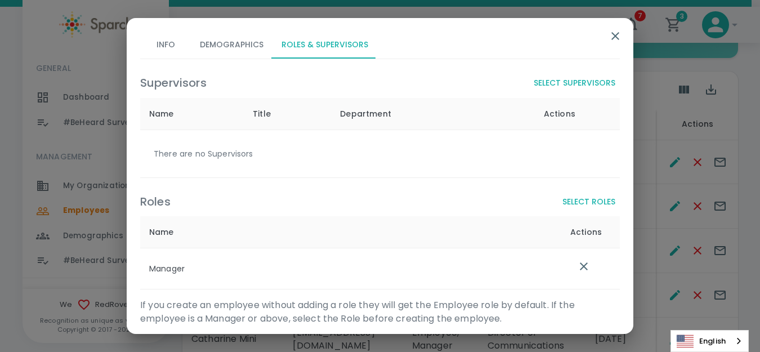
click at [568, 204] on button "Select Roles" at bounding box center [589, 201] width 62 height 21
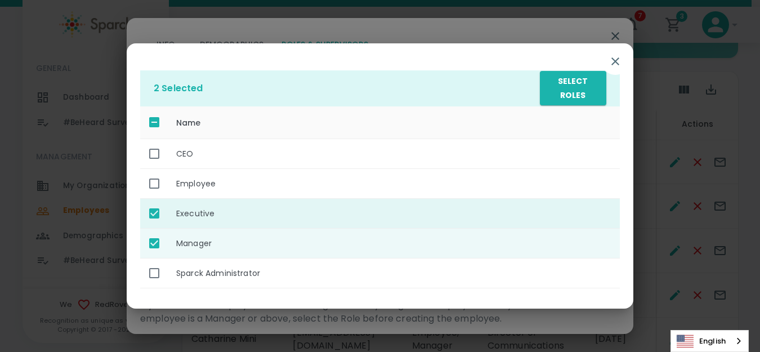
click at [153, 213] on input "enhanced table" at bounding box center [154, 214] width 24 height 24
checkbox input "false"
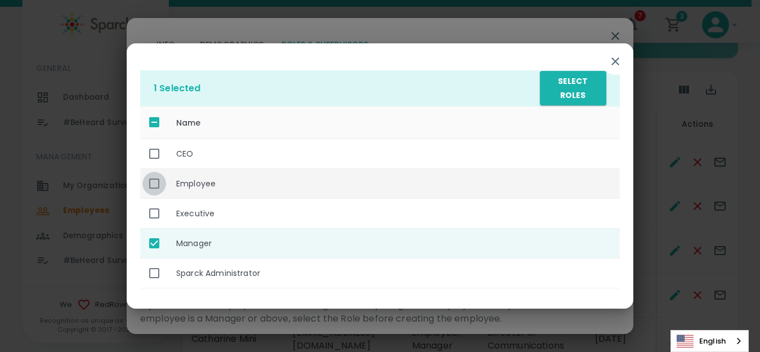
click at [151, 184] on input "enhanced table" at bounding box center [154, 184] width 24 height 24
checkbox input "true"
click at [583, 94] on button "Select Roles" at bounding box center [573, 88] width 66 height 34
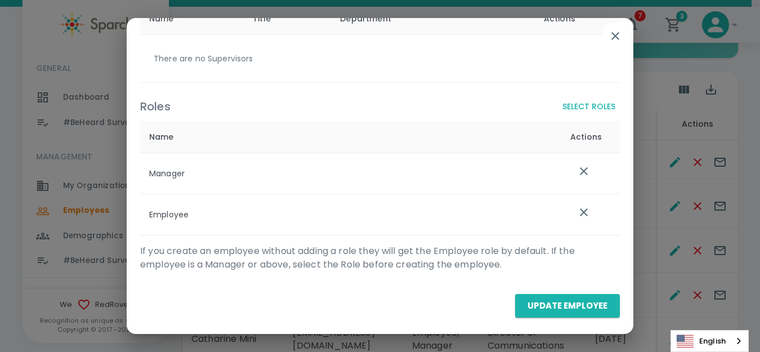
scroll to position [99, 0]
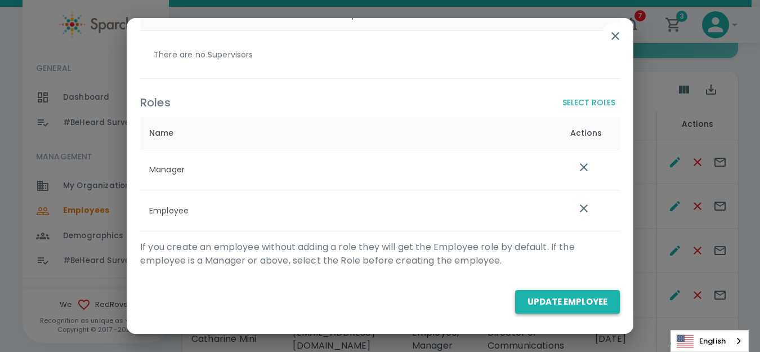
click at [541, 306] on button "Update Employee" at bounding box center [567, 302] width 105 height 24
click at [541, 298] on button "Update Employee" at bounding box center [567, 302] width 105 height 24
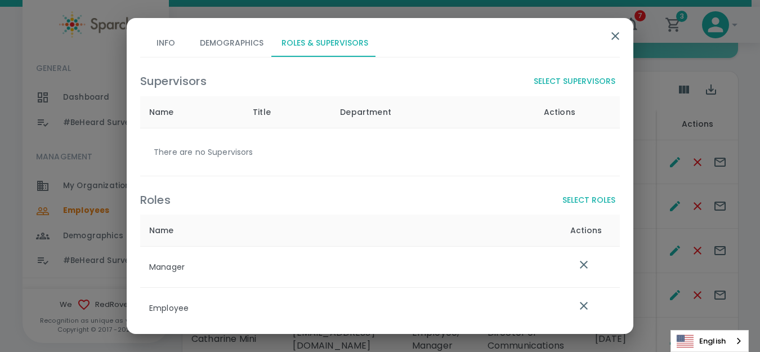
scroll to position [0, 0]
click at [585, 78] on button "Select Supervisors" at bounding box center [574, 83] width 91 height 21
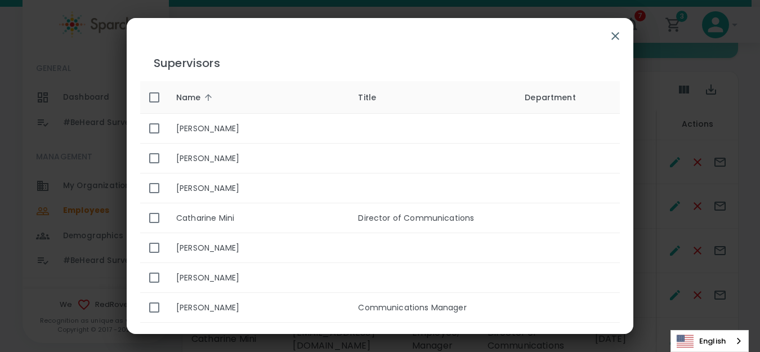
click at [609, 38] on icon "button" at bounding box center [616, 36] width 14 height 14
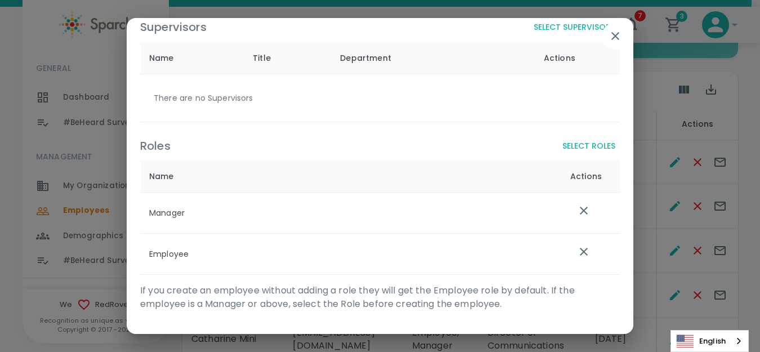
scroll to position [99, 0]
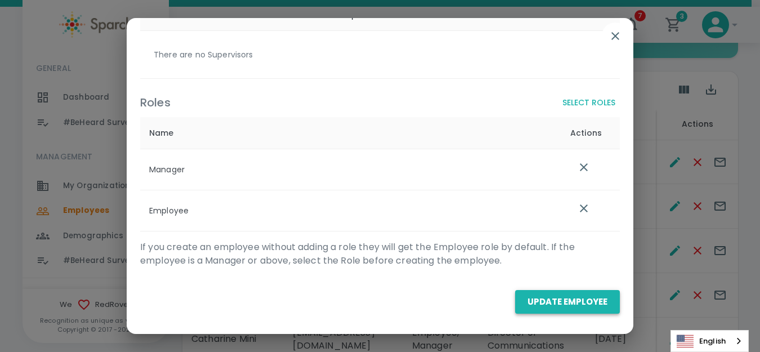
click at [560, 300] on button "Update Employee" at bounding box center [567, 302] width 105 height 24
click at [551, 295] on button "Update Employee" at bounding box center [567, 302] width 105 height 24
click at [554, 301] on button "Update Employee" at bounding box center [567, 302] width 105 height 24
click at [555, 299] on button "Update Employee" at bounding box center [567, 302] width 105 height 24
click at [555, 298] on button "Update Employee" at bounding box center [567, 302] width 105 height 24
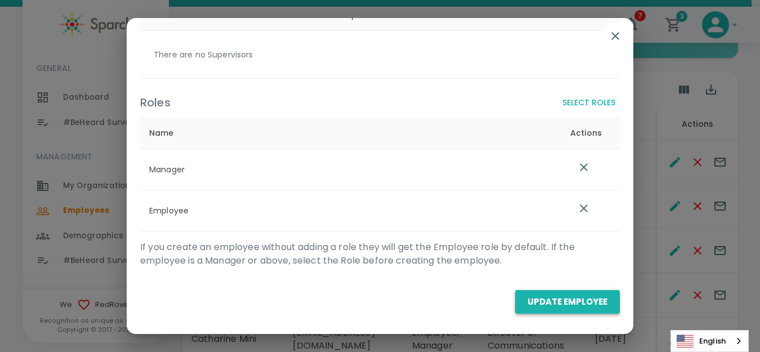
scroll to position [0, 0]
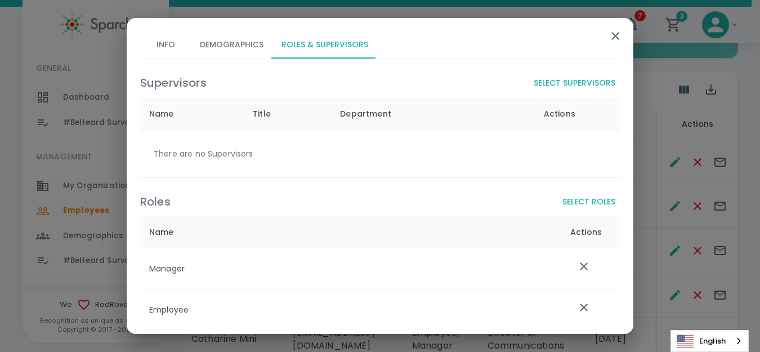
click at [576, 78] on button "Select Supervisors" at bounding box center [574, 83] width 91 height 21
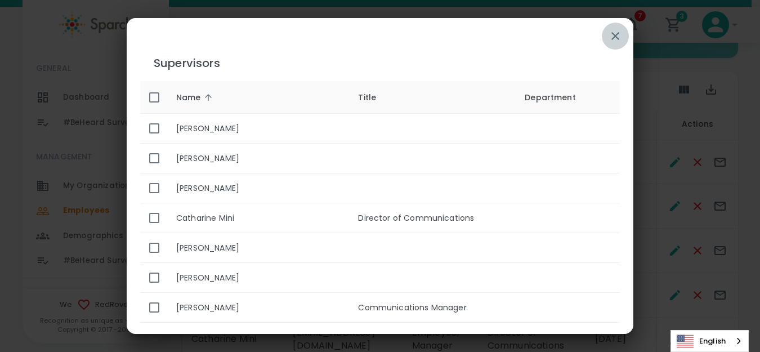
click at [619, 35] on icon "button" at bounding box center [616, 36] width 14 height 14
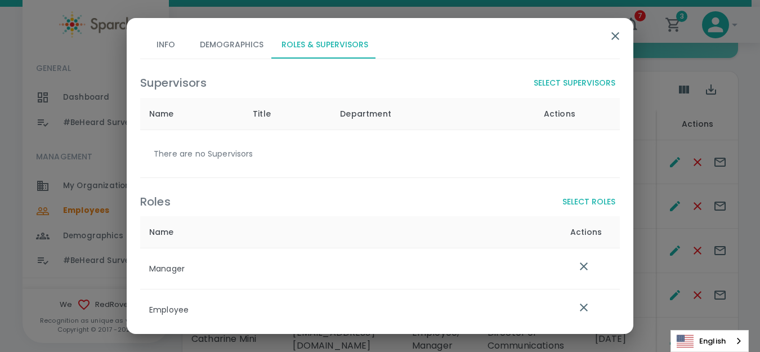
click at [499, 45] on div "Info Demographics Roles & Supervisors" at bounding box center [380, 45] width 480 height 27
click at [610, 37] on icon "button" at bounding box center [616, 36] width 14 height 14
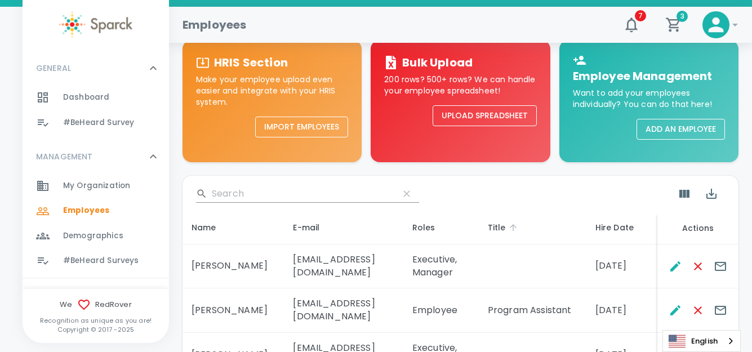
scroll to position [56, 0]
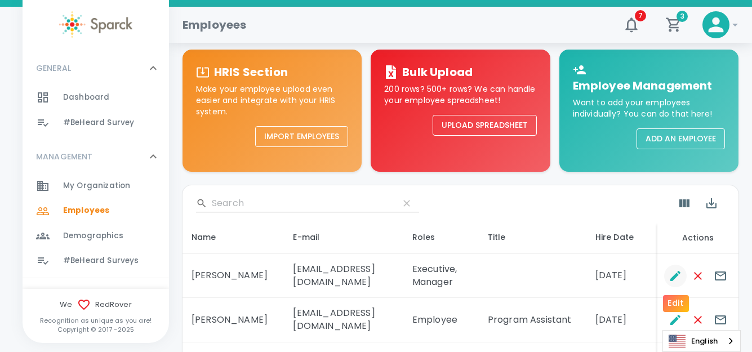
click at [675, 273] on icon "Edit" at bounding box center [675, 276] width 14 height 14
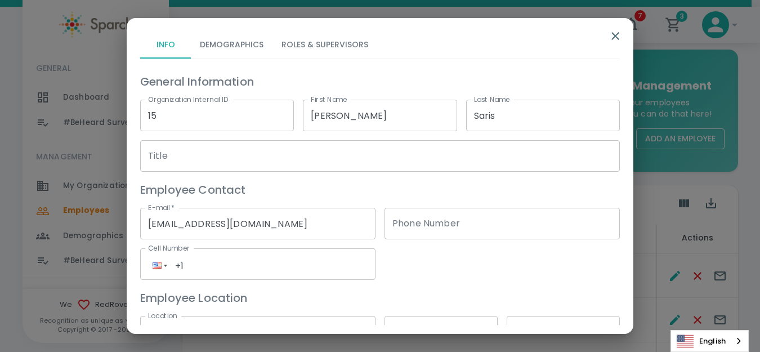
click at [229, 159] on input "Title" at bounding box center [380, 156] width 480 height 32
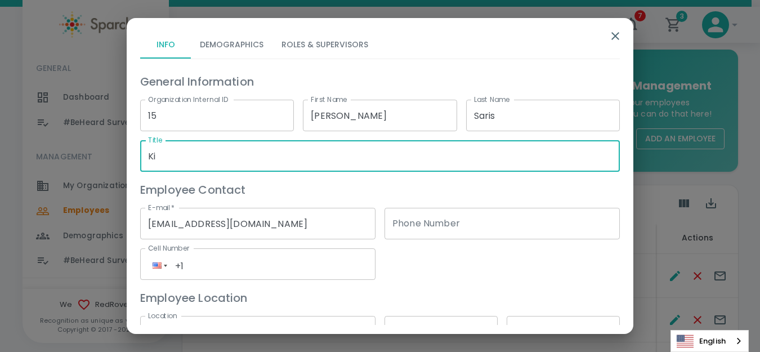
type input "K"
type input "M"
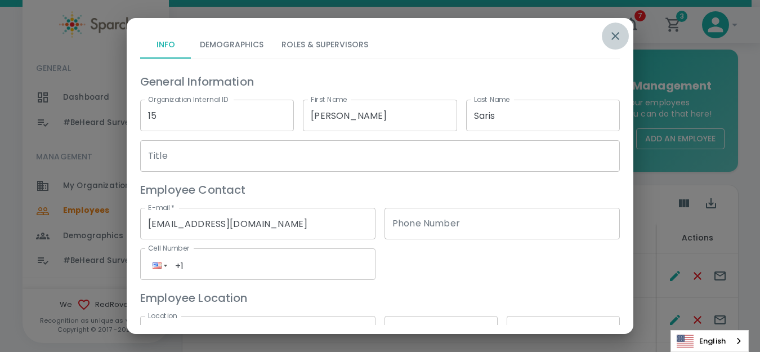
click at [614, 36] on icon "button" at bounding box center [616, 36] width 14 height 14
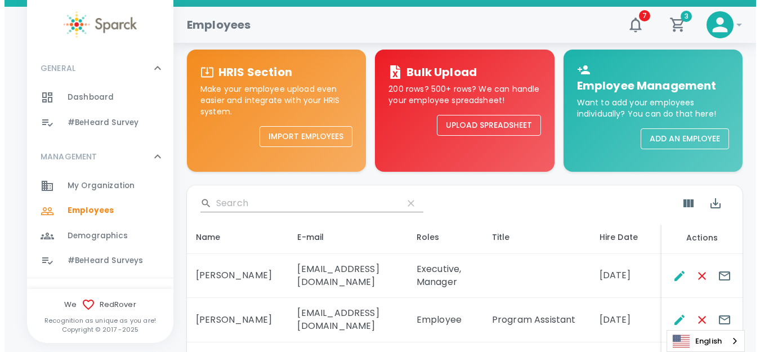
scroll to position [113, 0]
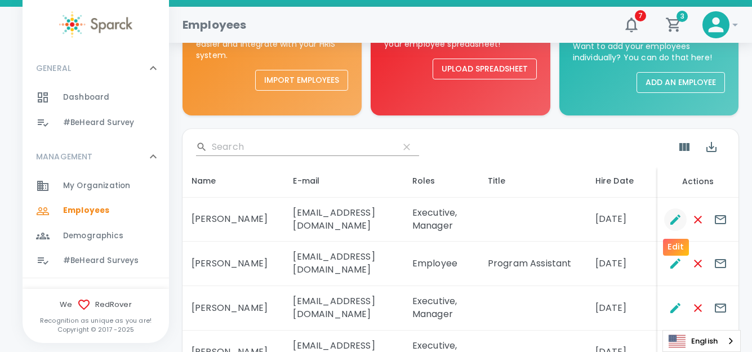
click at [678, 218] on icon "Edit" at bounding box center [675, 220] width 10 height 10
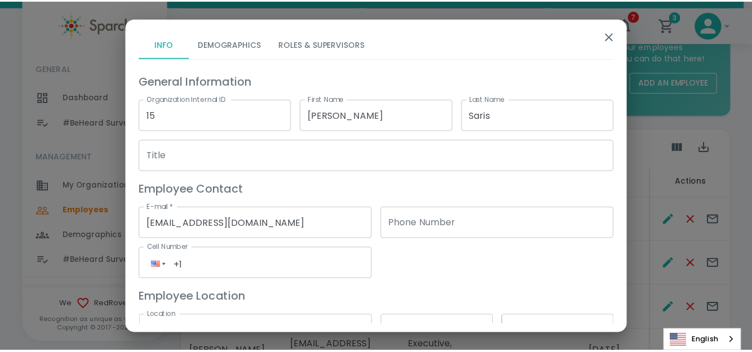
scroll to position [0, 0]
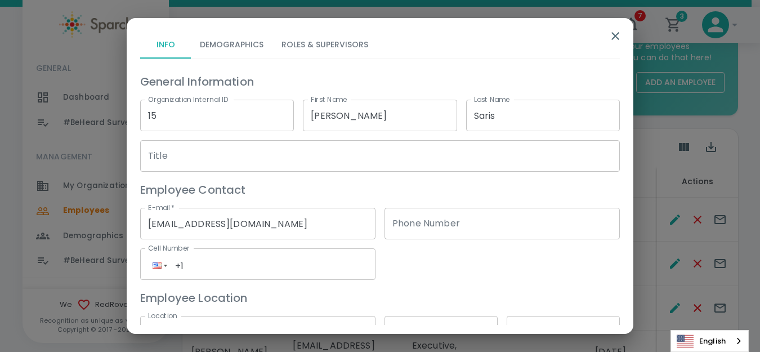
click at [615, 35] on icon "button" at bounding box center [616, 36] width 8 height 8
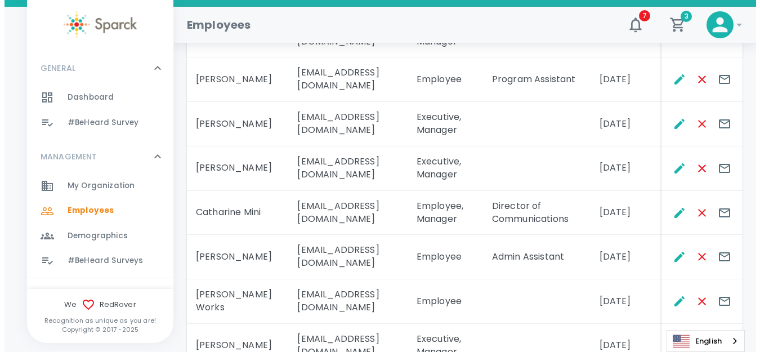
scroll to position [282, 0]
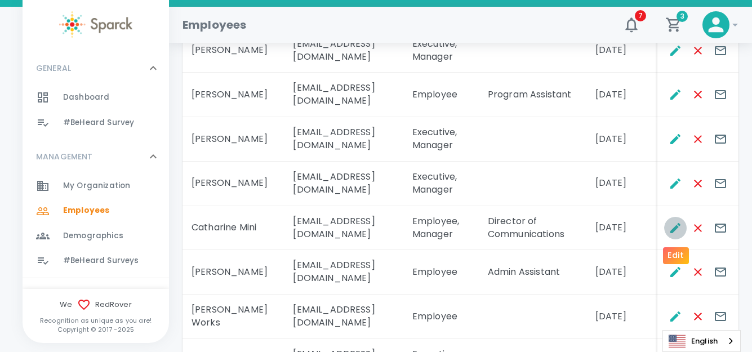
click at [676, 230] on icon "Edit" at bounding box center [675, 228] width 14 height 14
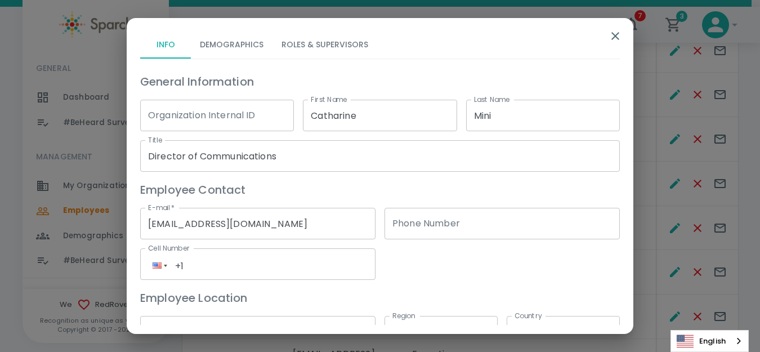
click at [253, 122] on input "Organization Internal ID" at bounding box center [217, 116] width 154 height 32
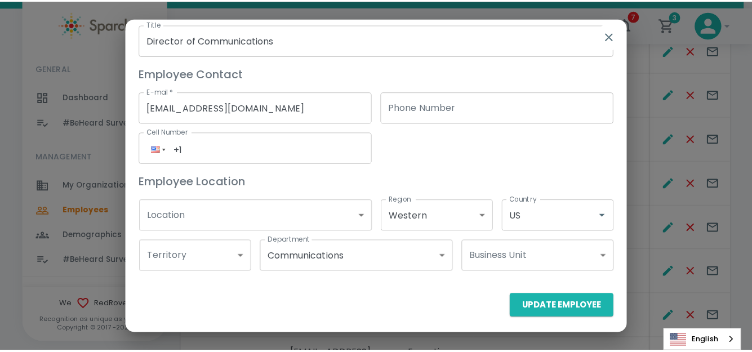
scroll to position [121, 0]
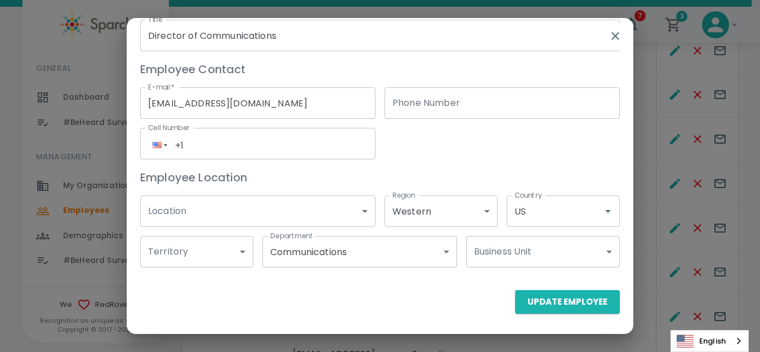
type input "26"
click at [360, 208] on body "Skip Navigation Employees 7 3 ! GENERAL 0 Dashboard 0 #BeHeard Survey 0 MANAGEM…" at bounding box center [380, 139] width 760 height 842
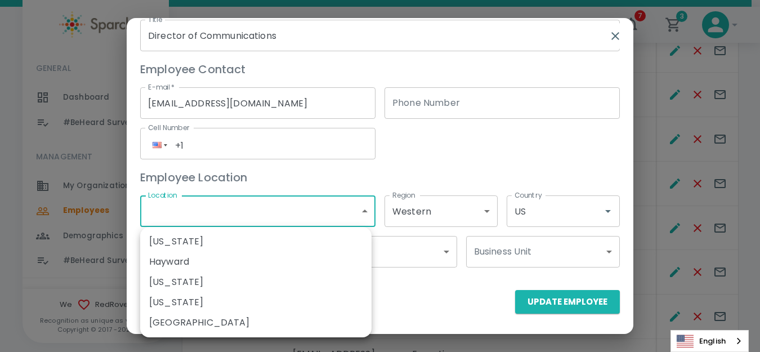
click at [541, 302] on div at bounding box center [380, 176] width 760 height 352
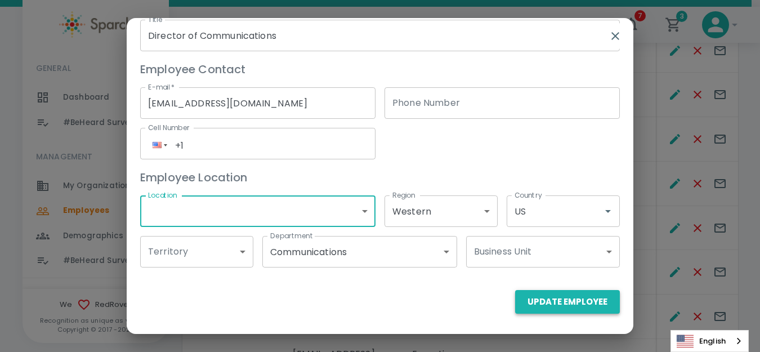
click at [541, 295] on button "Update Employee" at bounding box center [567, 302] width 105 height 24
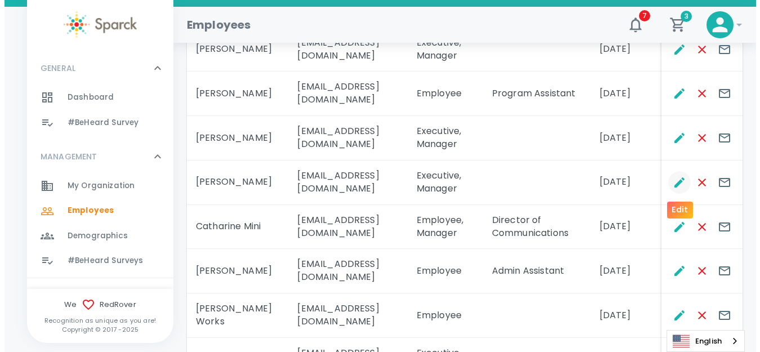
scroll to position [226, 0]
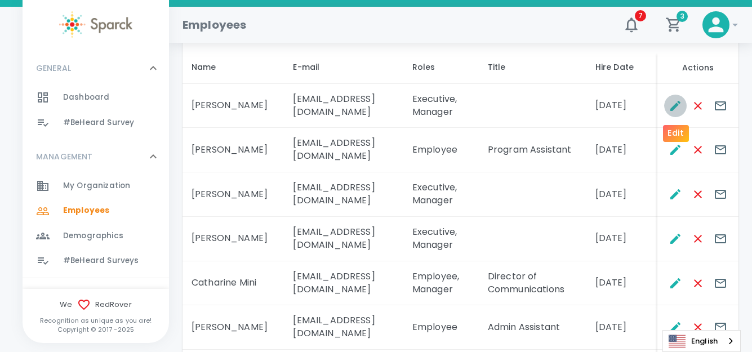
click at [672, 101] on icon "Edit" at bounding box center [675, 106] width 14 height 14
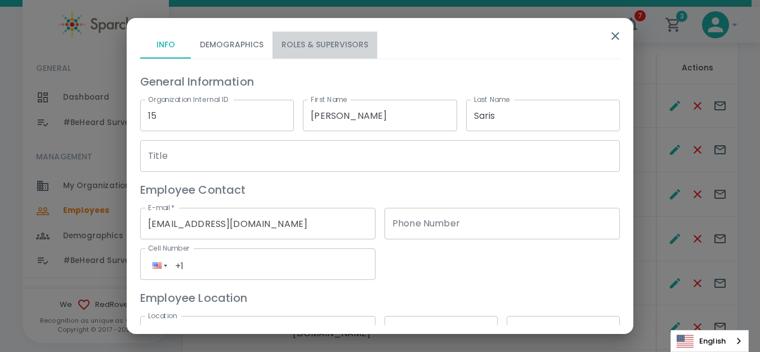
click at [317, 46] on button "Roles & Supervisors" at bounding box center [325, 45] width 105 height 27
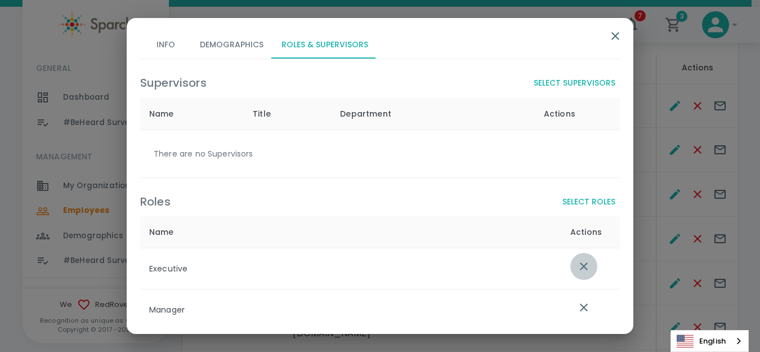
click at [580, 268] on icon "list table" at bounding box center [584, 266] width 8 height 8
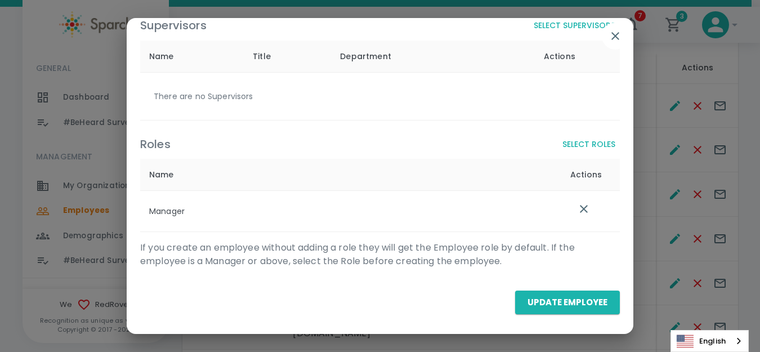
scroll to position [58, 0]
click at [538, 304] on button "Update Employee" at bounding box center [567, 302] width 105 height 24
click at [549, 300] on button "Update Employee" at bounding box center [567, 302] width 105 height 24
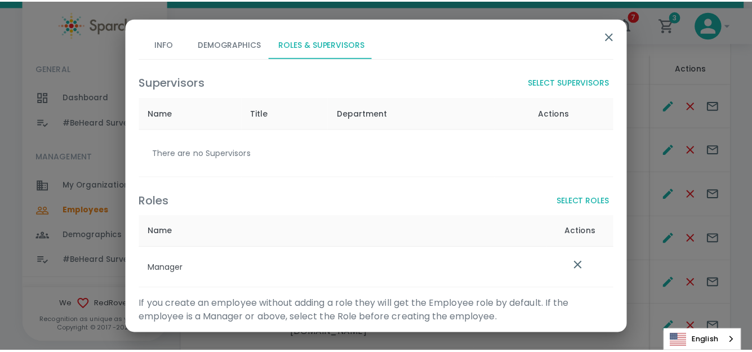
scroll to position [0, 0]
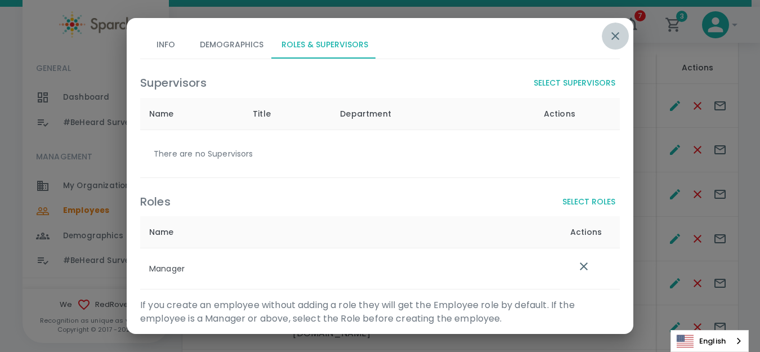
click at [615, 35] on icon "button" at bounding box center [616, 36] width 8 height 8
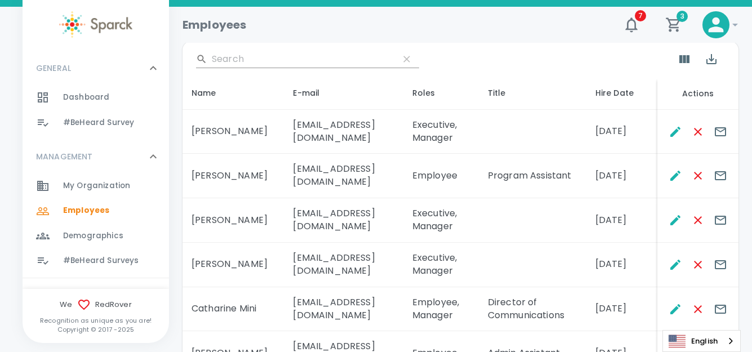
scroll to position [1, 0]
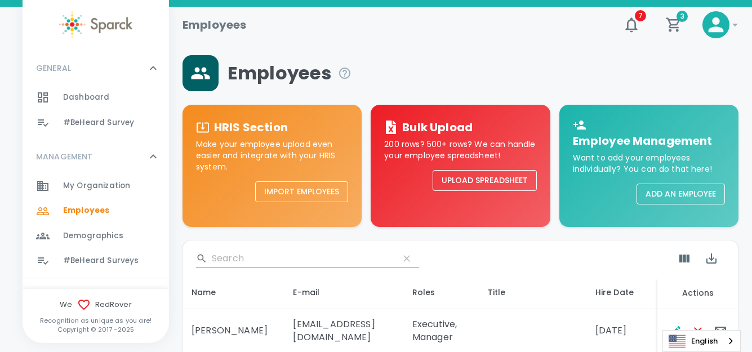
click at [93, 259] on span "#BeHeard Surveys" at bounding box center [100, 260] width 75 height 11
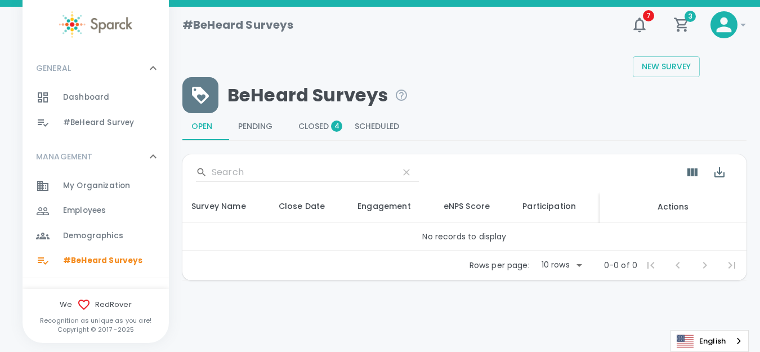
click at [317, 123] on span "Closed 4" at bounding box center [317, 127] width 38 height 10
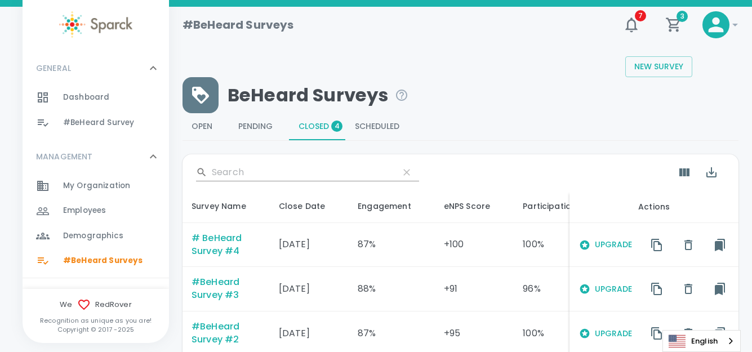
click at [214, 239] on div "# BeHeard Survey #4" at bounding box center [225, 245] width 69 height 26
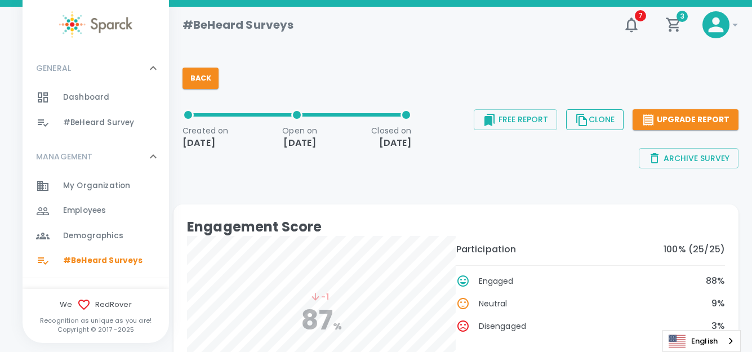
click at [606, 119] on button "Clone" at bounding box center [594, 119] width 57 height 21
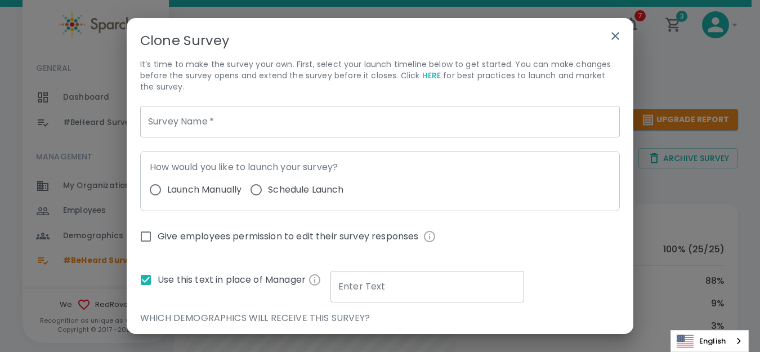
click at [269, 126] on input "Survey Name   *" at bounding box center [380, 122] width 480 height 32
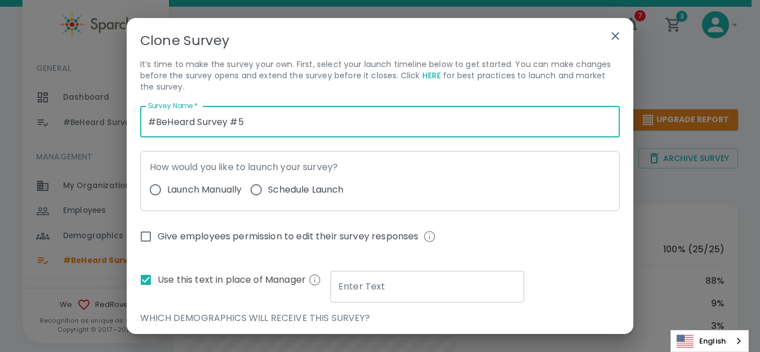
type input "#BeHeard Survey #5"
click at [157, 188] on input "Launch Manually" at bounding box center [156, 190] width 24 height 24
radio input "true"
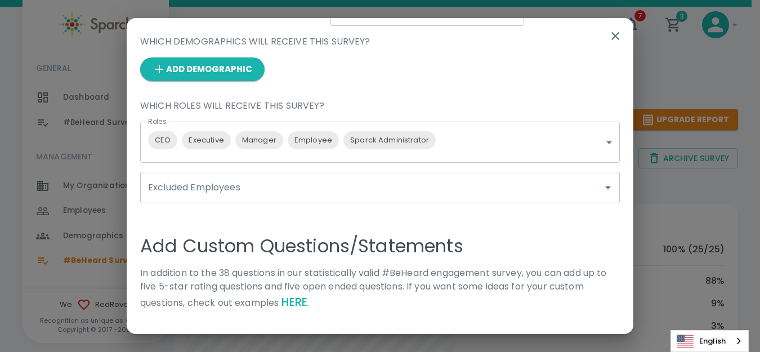
scroll to position [338, 0]
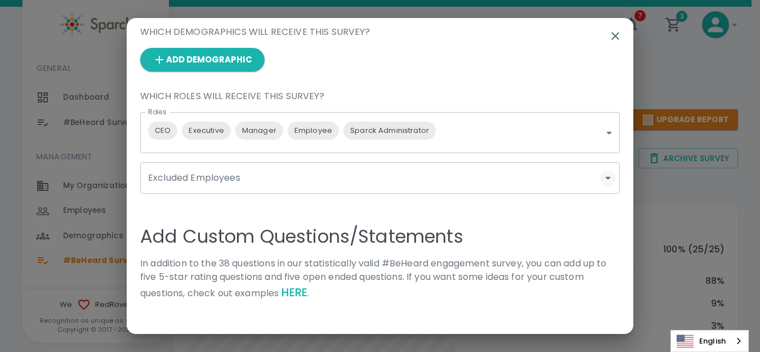
click at [604, 176] on icon "Open" at bounding box center [608, 178] width 14 height 14
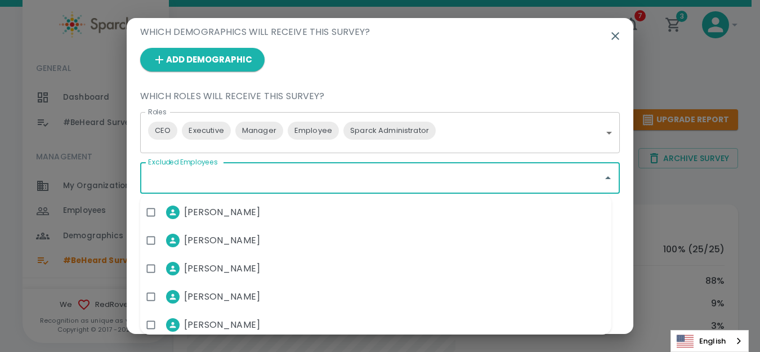
scroll to position [572, 0]
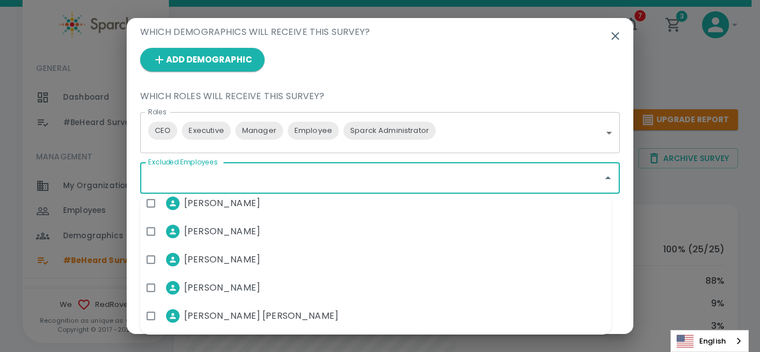
click at [588, 70] on div "Add Demographic" at bounding box center [375, 55] width 489 height 33
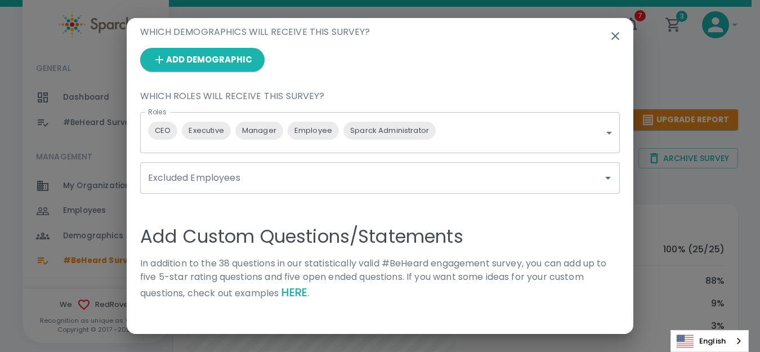
click at [296, 294] on link "HERE" at bounding box center [295, 292] width 26 height 16
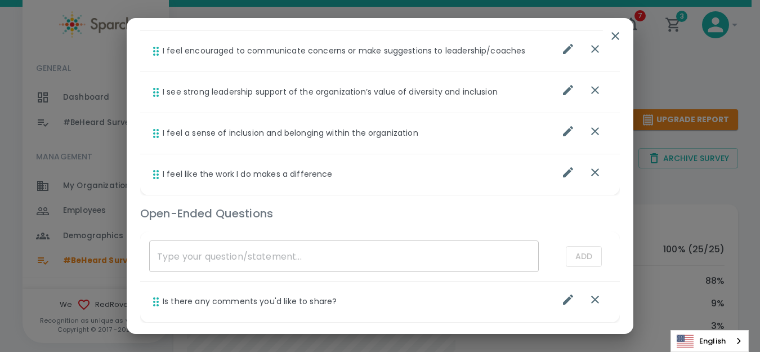
scroll to position [788, 0]
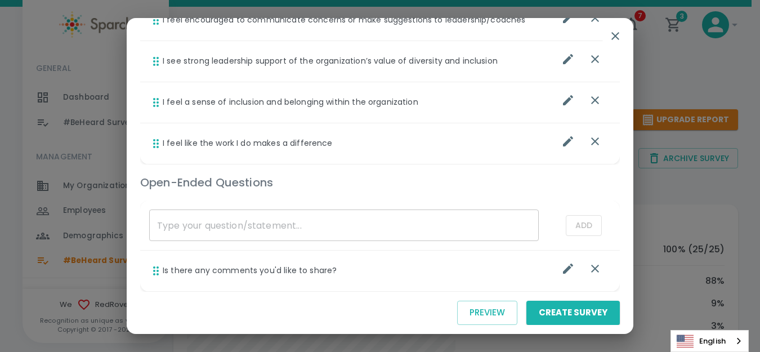
click at [171, 271] on td "Is there any comments you'd like to share?" at bounding box center [344, 271] width 408 height 41
click at [563, 271] on icon "list table" at bounding box center [568, 269] width 10 height 10
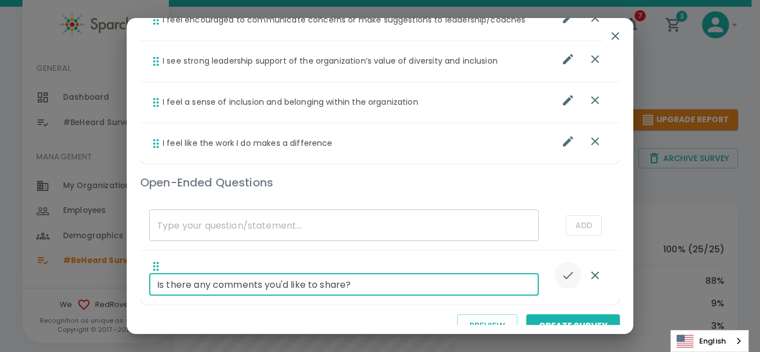
drag, startPoint x: 164, startPoint y: 287, endPoint x: 155, endPoint y: 285, distance: 9.8
click at [155, 285] on input "Is there any comments you'd like to share?" at bounding box center [344, 284] width 390 height 23
type input "Are there any comments you'd like to share?"
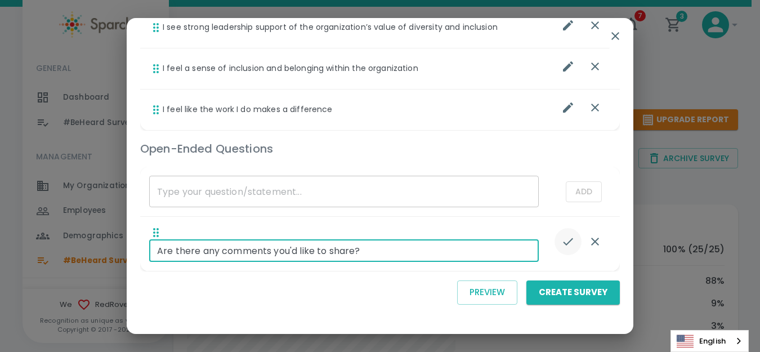
click at [564, 243] on icon "list table" at bounding box center [568, 242] width 14 height 14
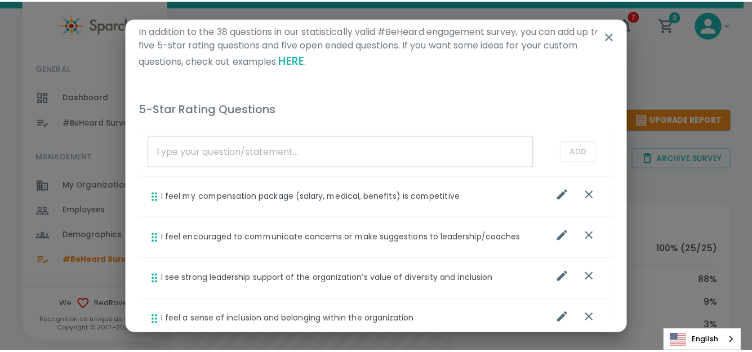
scroll to position [809, 0]
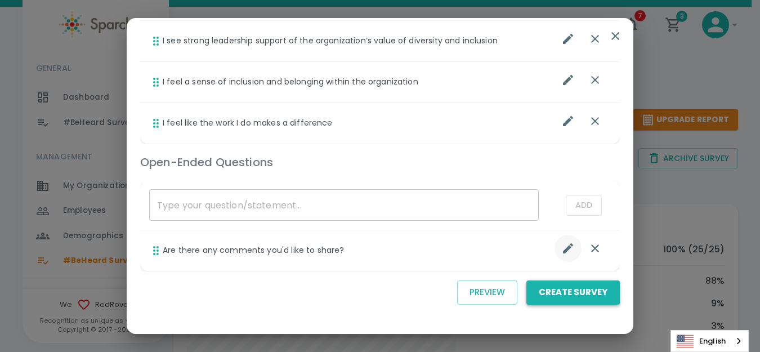
click at [556, 287] on button "Create Survey" at bounding box center [573, 292] width 93 height 24
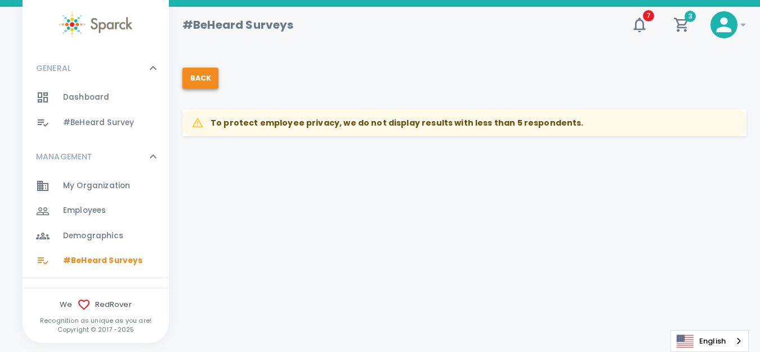
click at [203, 82] on button "Back" at bounding box center [200, 78] width 36 height 21
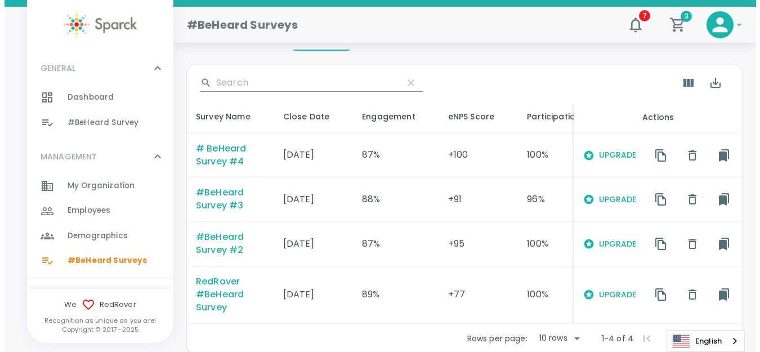
scroll to position [0, 0]
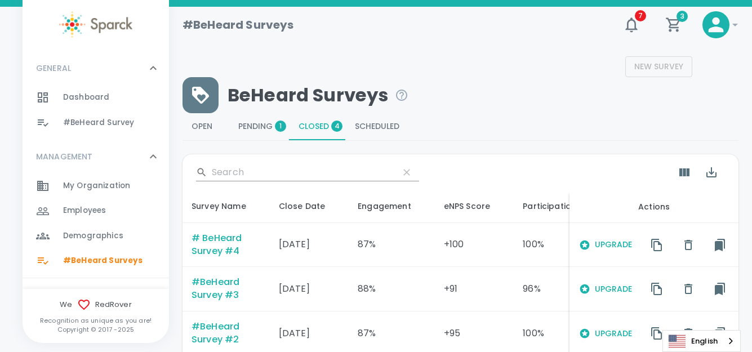
click at [250, 124] on span "Pending 1" at bounding box center [259, 127] width 42 height 10
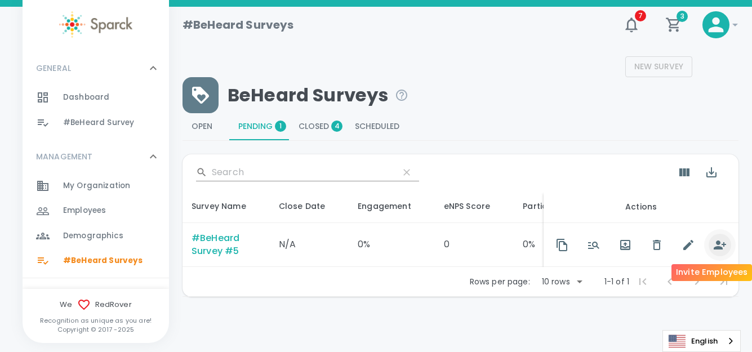
click at [717, 244] on icon "button" at bounding box center [720, 245] width 14 height 14
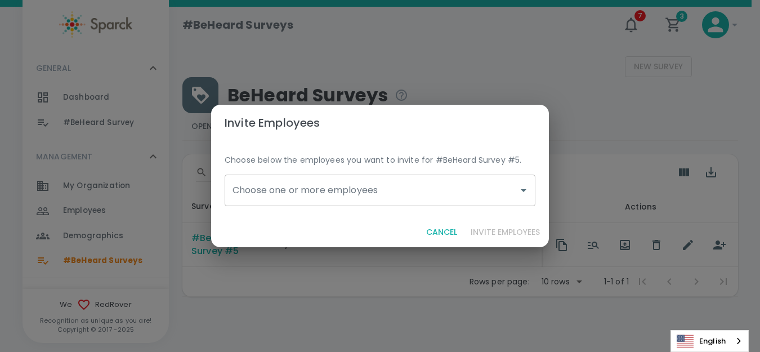
click at [437, 229] on button "Cancel" at bounding box center [442, 232] width 40 height 21
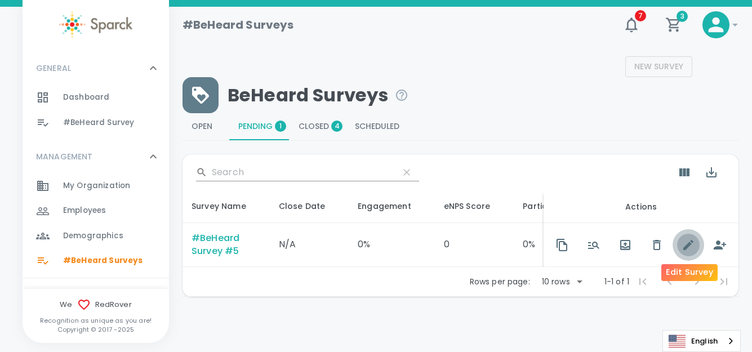
click at [686, 247] on icon "button" at bounding box center [688, 245] width 10 height 10
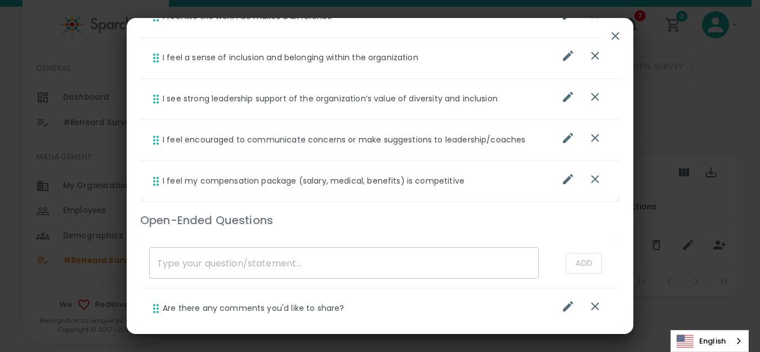
scroll to position [786, 0]
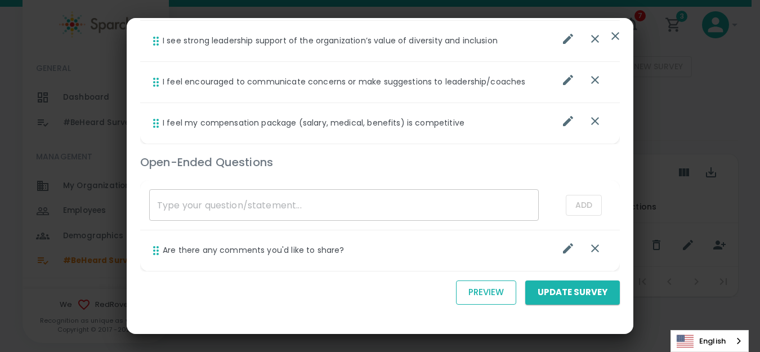
click at [478, 294] on button "Preview" at bounding box center [486, 292] width 60 height 24
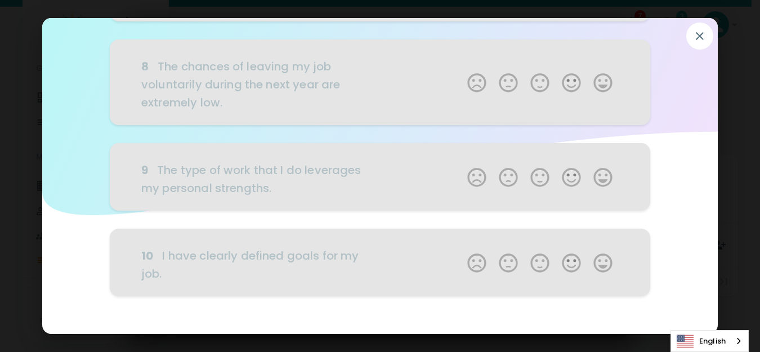
scroll to position [727, 0]
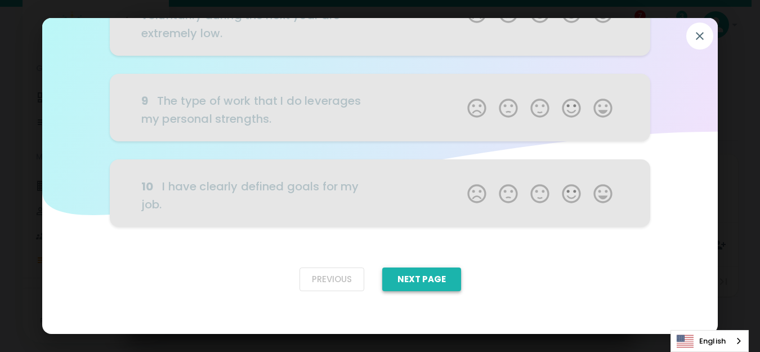
click at [420, 277] on button "Next Page" at bounding box center [421, 280] width 79 height 24
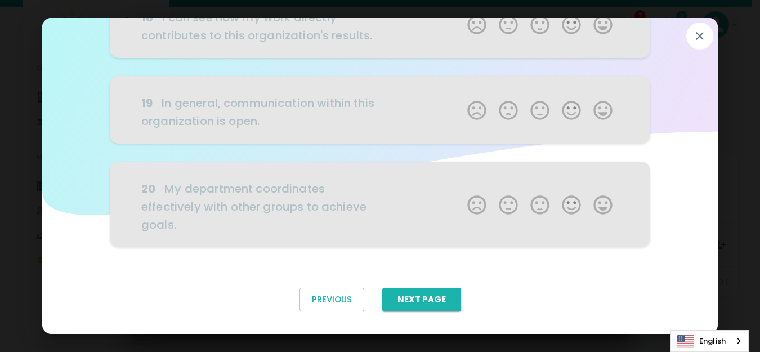
scroll to position [676, 0]
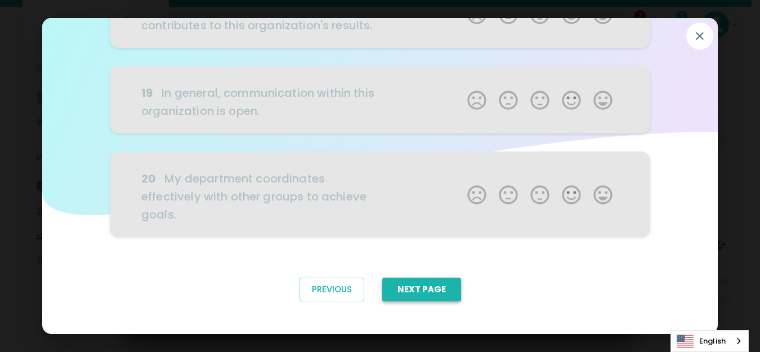
click at [404, 294] on button "Next Page" at bounding box center [421, 290] width 79 height 24
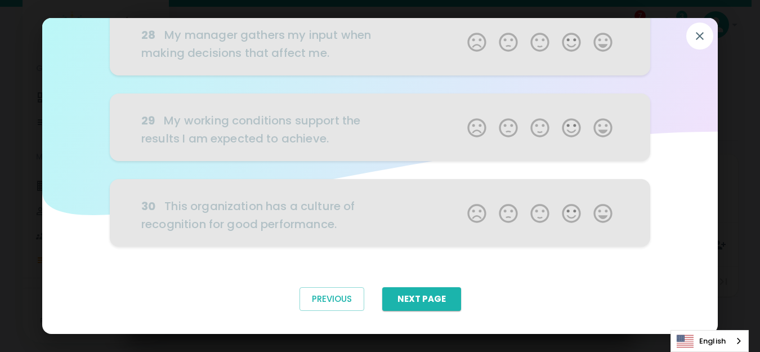
click at [416, 296] on button "Next Page" at bounding box center [421, 299] width 79 height 24
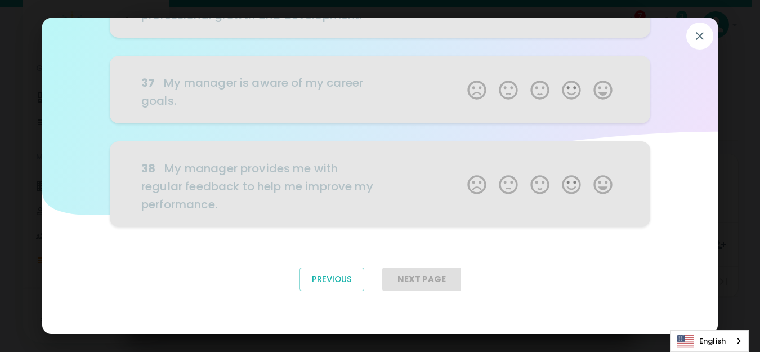
scroll to position [570, 0]
click at [328, 278] on button "Previous" at bounding box center [332, 280] width 65 height 24
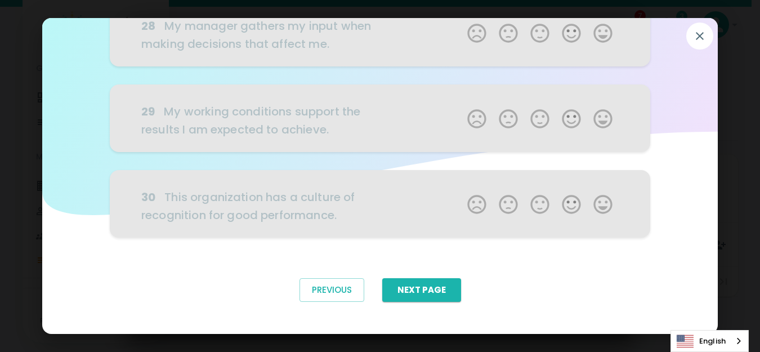
scroll to position [696, 0]
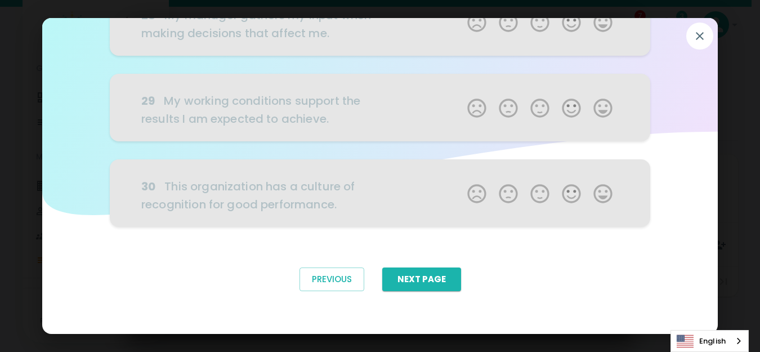
click at [416, 282] on button "Next Page" at bounding box center [421, 280] width 79 height 24
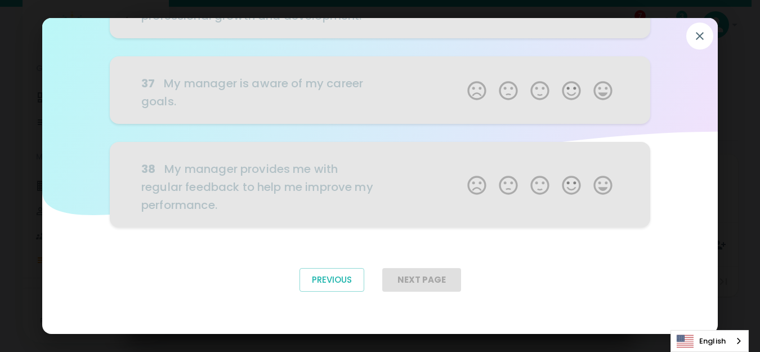
scroll to position [570, 0]
click at [454, 270] on div "Next Page" at bounding box center [421, 280] width 79 height 24
